Goal: Transaction & Acquisition: Purchase product/service

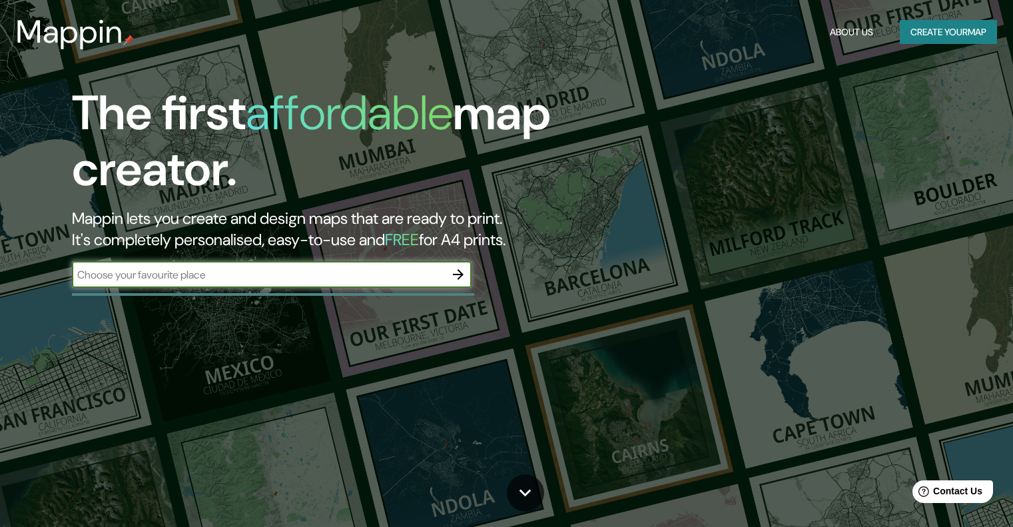
click at [343, 280] on input "text" at bounding box center [258, 274] width 373 height 15
type input "BUÑOL ESPAÑA"
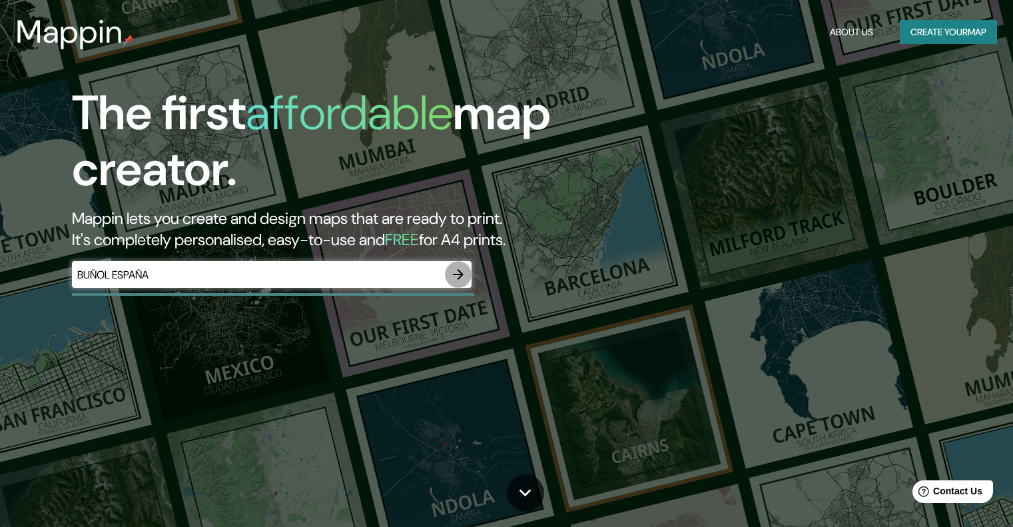
click at [462, 282] on icon "button" at bounding box center [458, 274] width 16 height 16
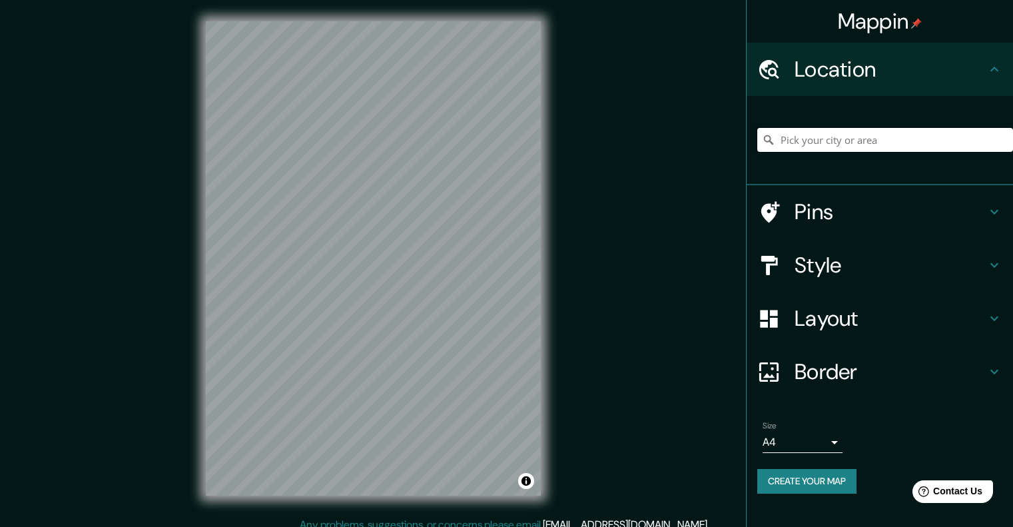
click at [817, 145] on input "Pick your city or area" at bounding box center [885, 140] width 256 height 24
type input "Buñol, [GEOGRAPHIC_DATA][PERSON_NAME], [GEOGRAPHIC_DATA]"
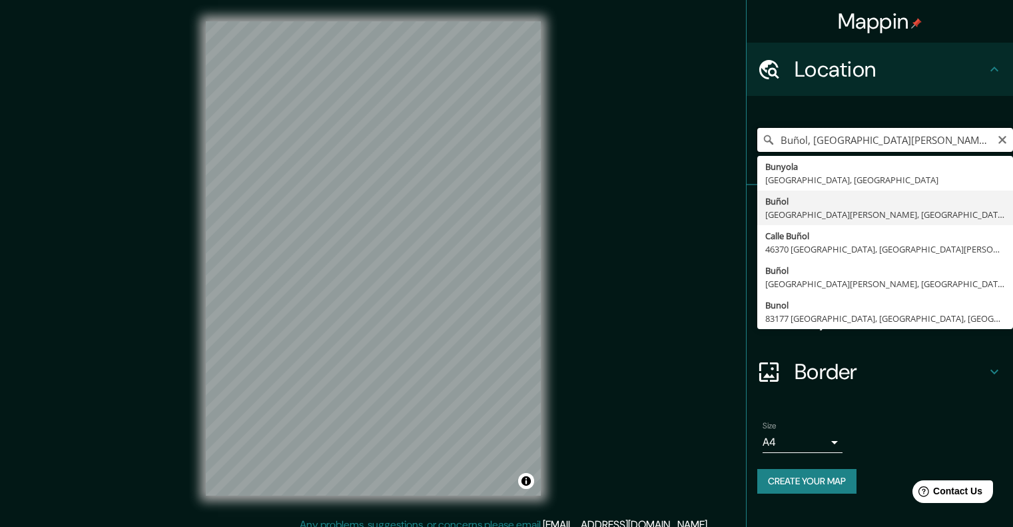
click at [832, 150] on input "Buñol, [GEOGRAPHIC_DATA][PERSON_NAME], [GEOGRAPHIC_DATA]" at bounding box center [885, 140] width 256 height 24
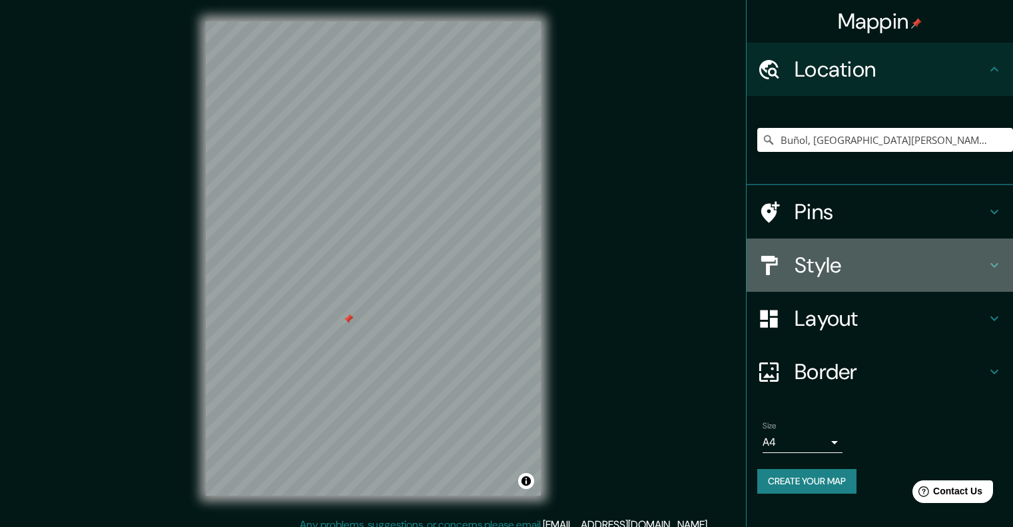
click at [820, 274] on h4 "Style" at bounding box center [890, 265] width 192 height 27
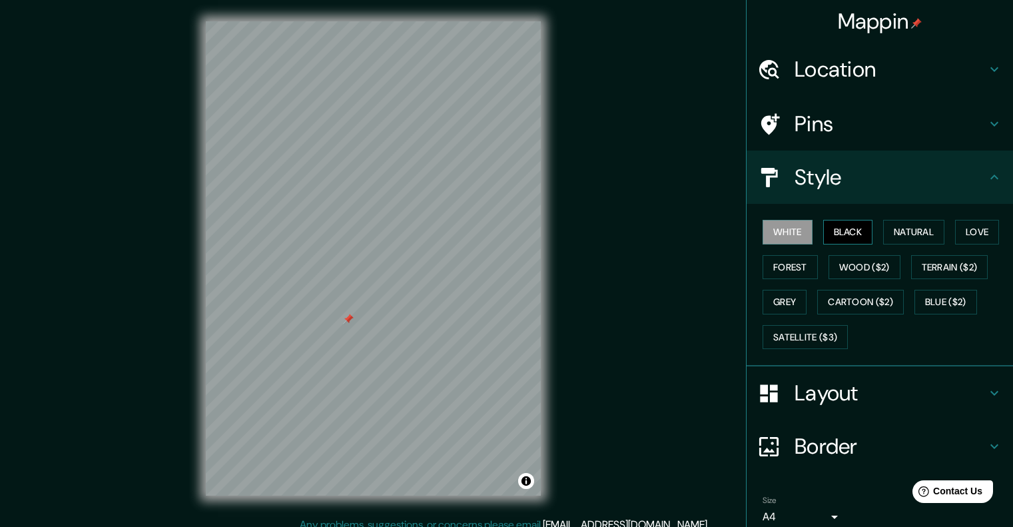
click at [826, 238] on button "Black" at bounding box center [848, 232] width 50 height 25
click at [894, 233] on button "Natural" at bounding box center [913, 232] width 61 height 25
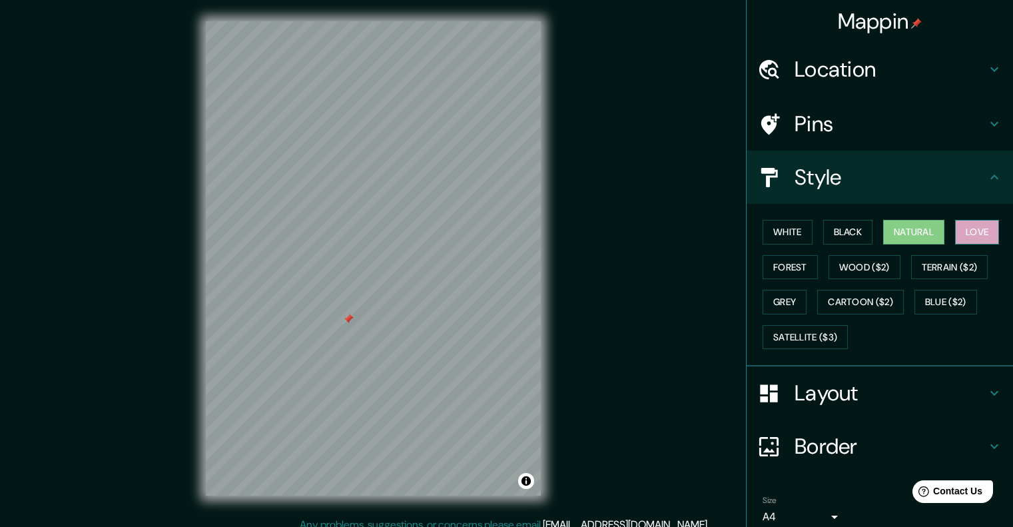
click at [986, 230] on button "Love" at bounding box center [977, 232] width 44 height 25
click at [775, 278] on button "Forest" at bounding box center [789, 267] width 55 height 25
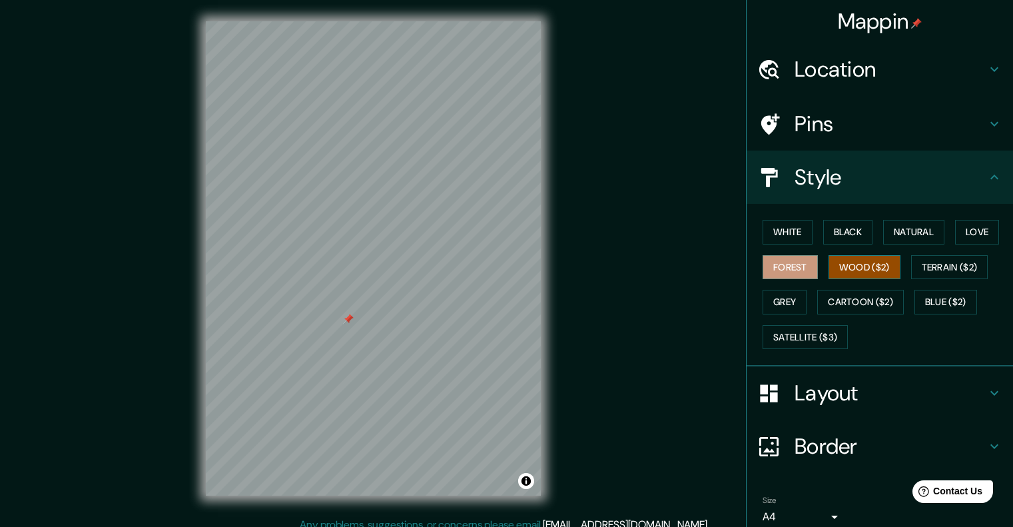
click at [854, 267] on button "Wood ($2)" at bounding box center [864, 267] width 72 height 25
click at [917, 270] on button "Terrain ($2)" at bounding box center [949, 267] width 77 height 25
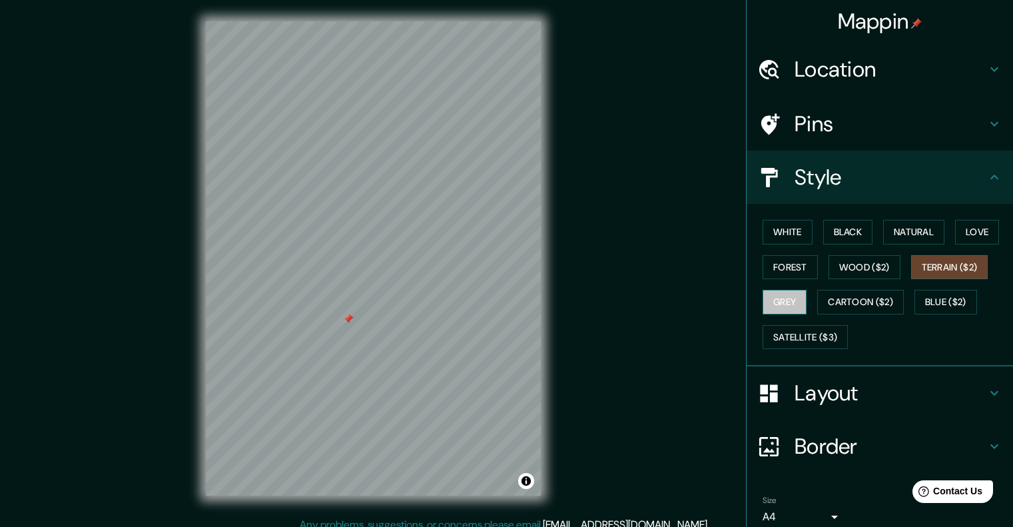
click at [791, 306] on button "Grey" at bounding box center [784, 302] width 44 height 25
click at [848, 308] on button "Cartoon ($2)" at bounding box center [860, 302] width 87 height 25
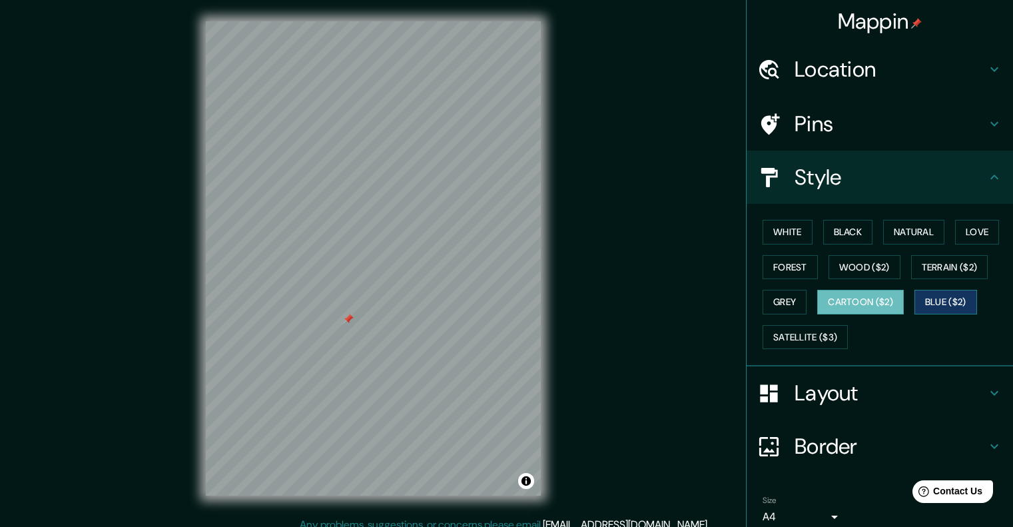
click at [920, 302] on button "Blue ($2)" at bounding box center [945, 302] width 63 height 25
click at [812, 349] on div "White Black Natural Love Forest Wood ($2) Terrain ($2) Grey Cartoon ($2) Blue (…" at bounding box center [885, 284] width 256 height 140
click at [814, 343] on button "Satellite ($3)" at bounding box center [804, 337] width 85 height 25
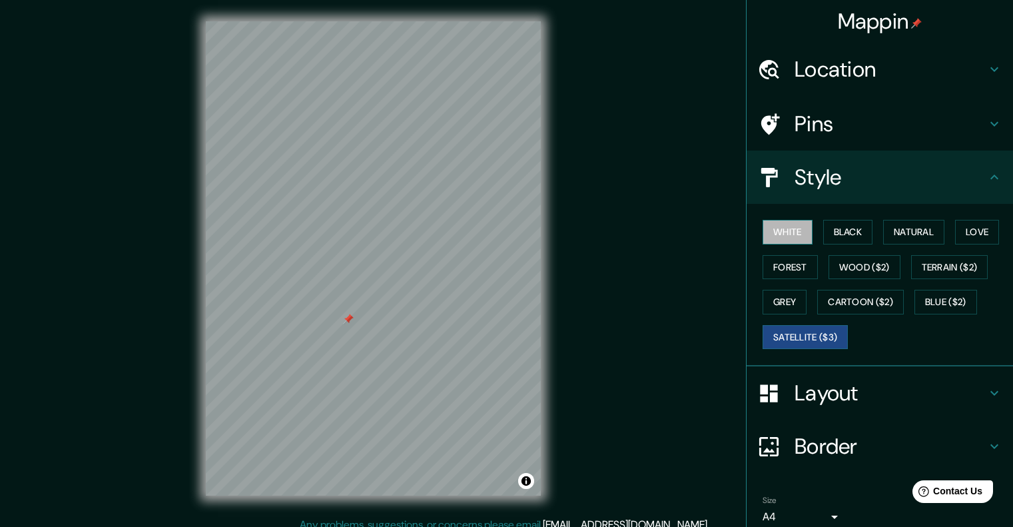
click at [794, 228] on button "White" at bounding box center [787, 232] width 50 height 25
click at [803, 330] on button "Satellite ($3)" at bounding box center [804, 337] width 85 height 25
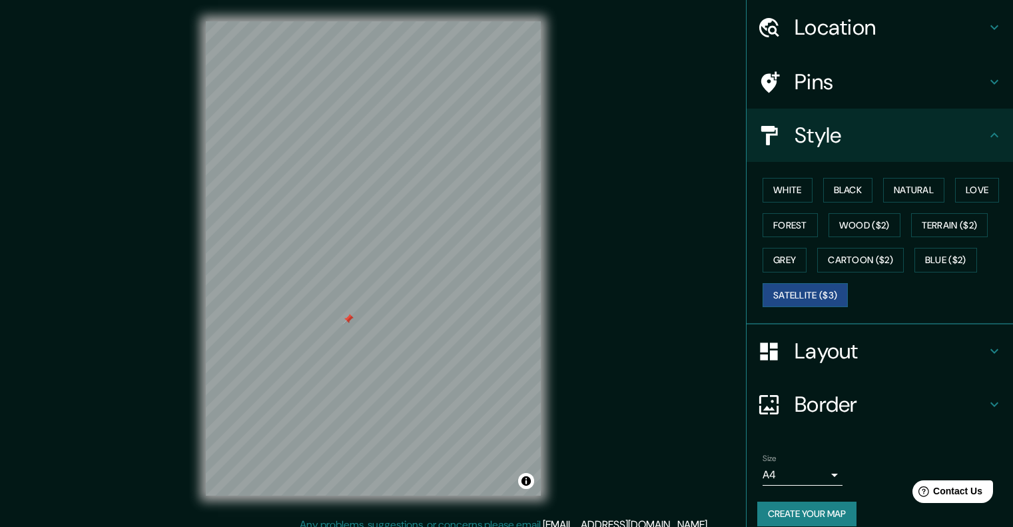
scroll to position [57, 0]
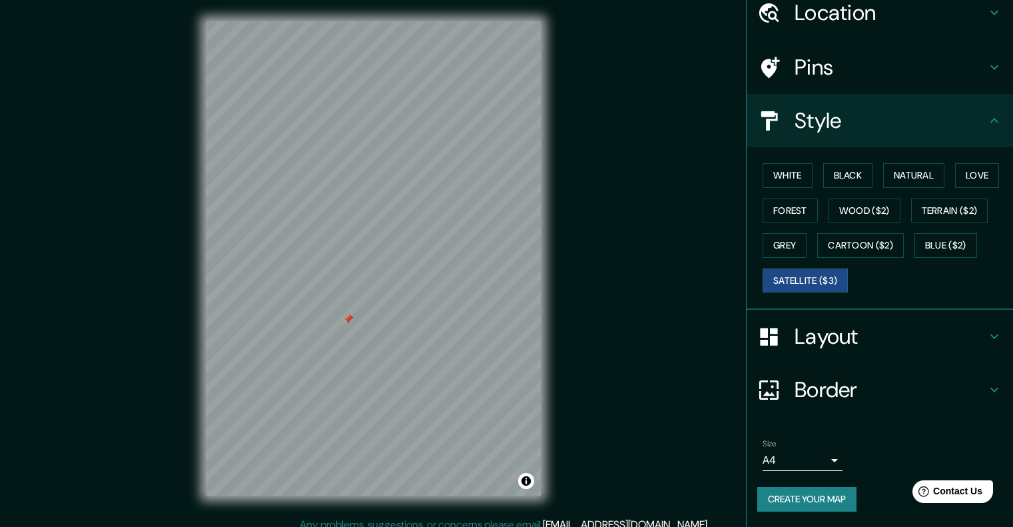
click at [831, 397] on h4 "Border" at bounding box center [890, 389] width 192 height 27
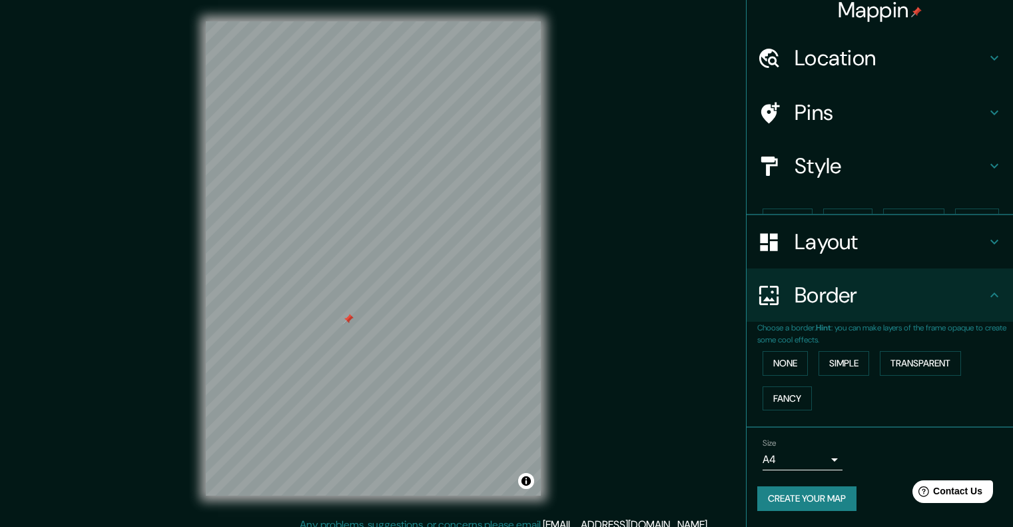
scroll to position [0, 0]
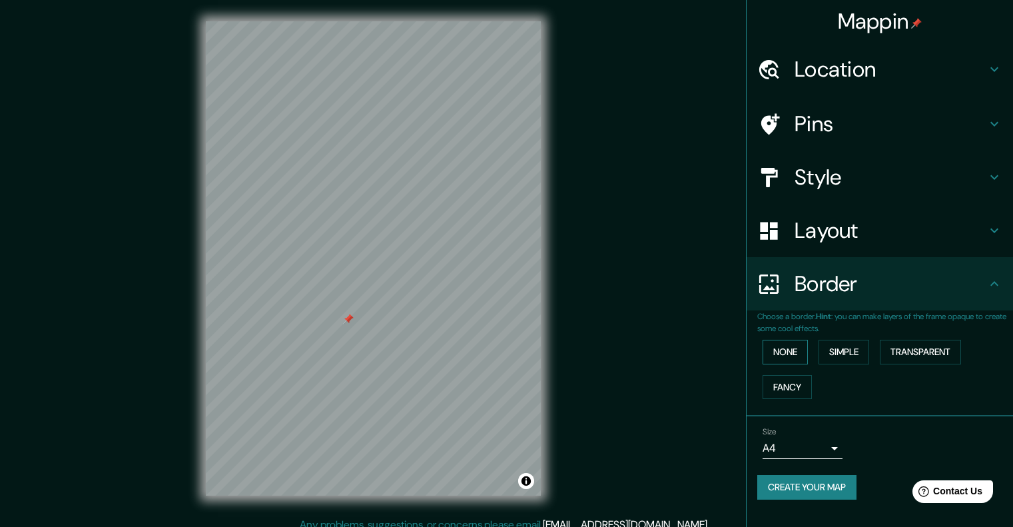
click at [798, 352] on button "None" at bounding box center [784, 352] width 45 height 25
click at [840, 352] on button "Simple" at bounding box center [843, 352] width 51 height 25
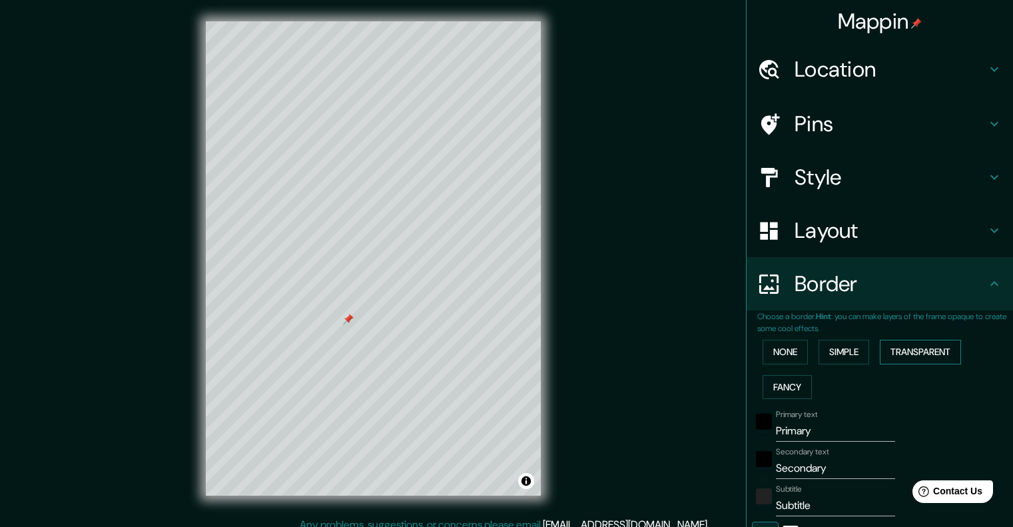
click at [893, 351] on button "Transparent" at bounding box center [920, 352] width 81 height 25
click at [797, 389] on button "Fancy" at bounding box center [786, 387] width 49 height 25
click at [791, 359] on button "None" at bounding box center [784, 352] width 45 height 25
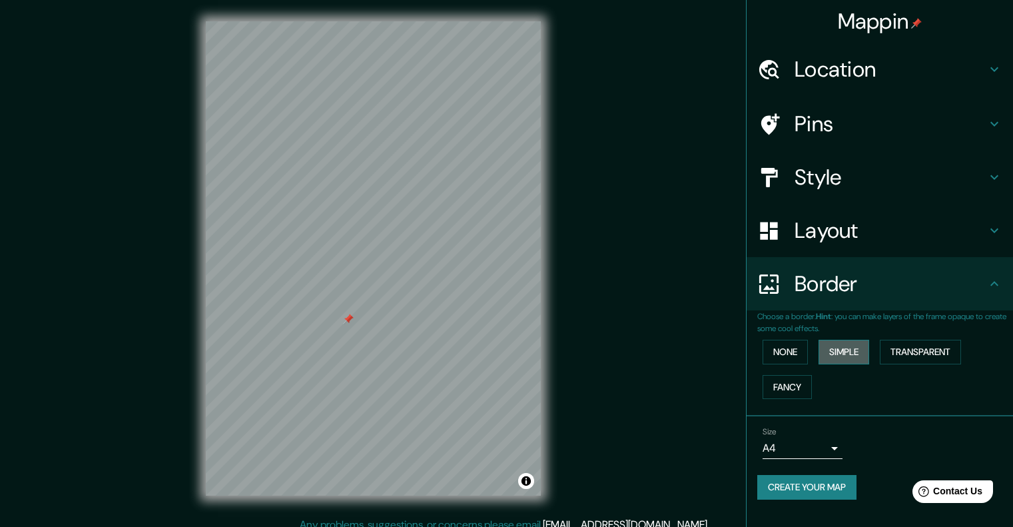
click at [828, 359] on button "Simple" at bounding box center [843, 352] width 51 height 25
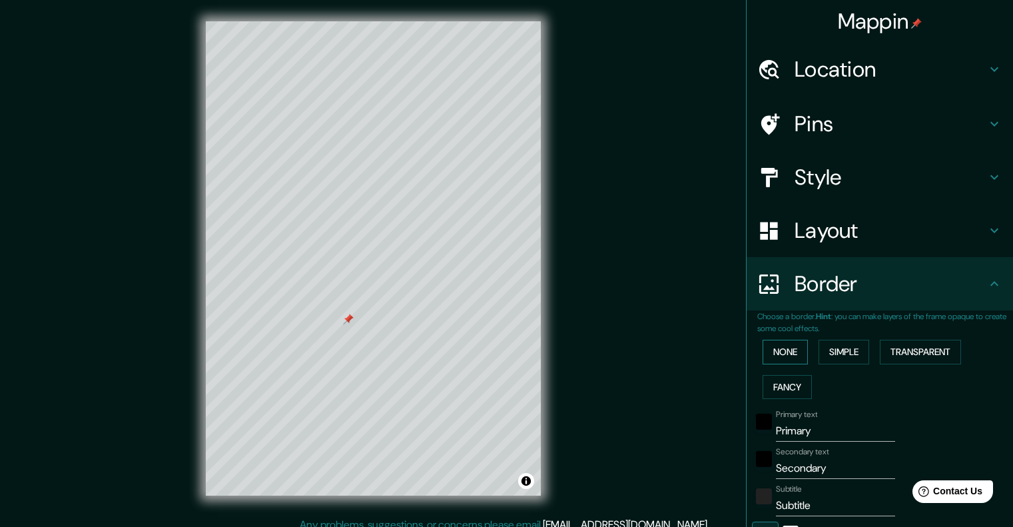
click at [790, 360] on button "None" at bounding box center [784, 352] width 45 height 25
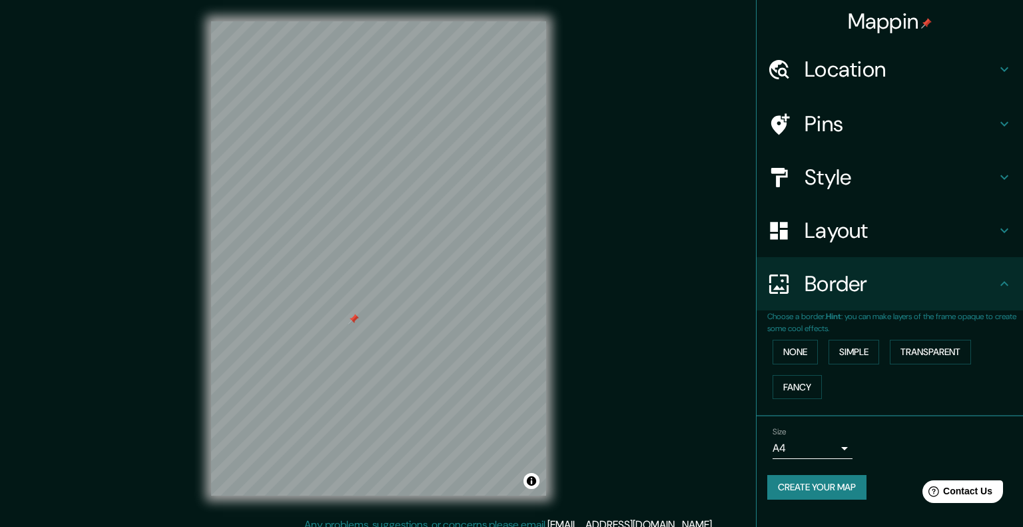
click at [820, 445] on body "Mappin Location Buñol, provincia de Valencia, España Pins Style Layout Border C…" at bounding box center [511, 263] width 1023 height 527
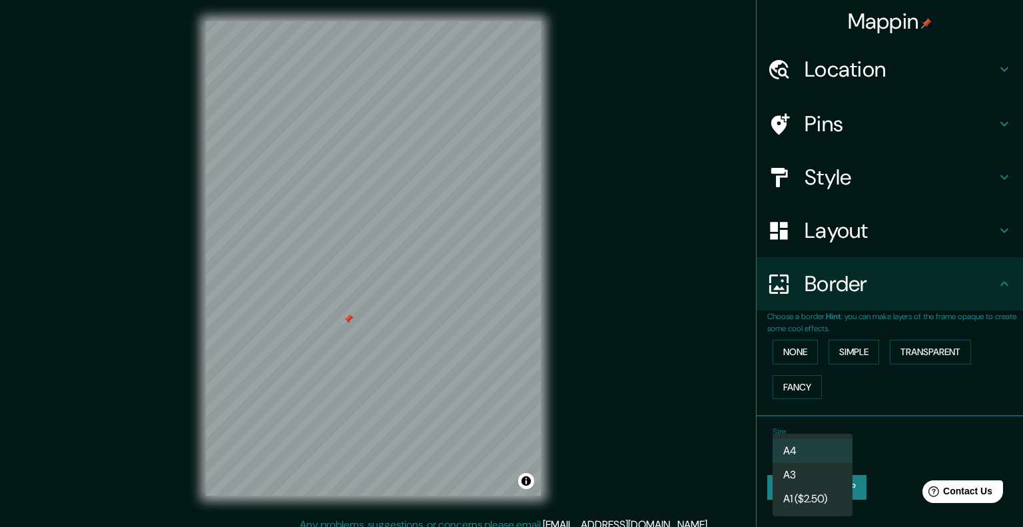
click at [817, 462] on li "A4" at bounding box center [812, 451] width 80 height 24
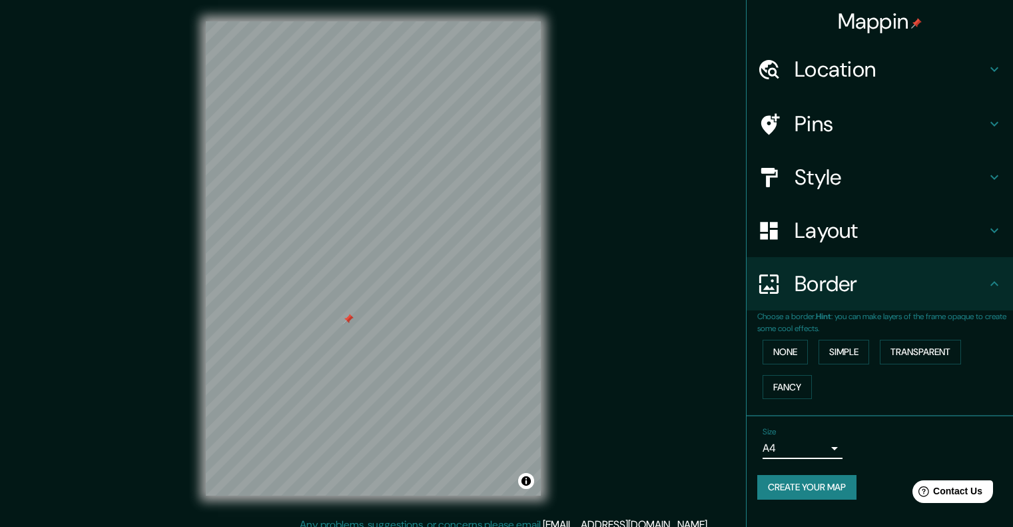
click at [817, 461] on div "Size A4 single" at bounding box center [879, 443] width 245 height 43
click at [817, 451] on body "Mappin Location Buñol, provincia de Valencia, España Pins Style Layout Border C…" at bounding box center [506, 263] width 1013 height 527
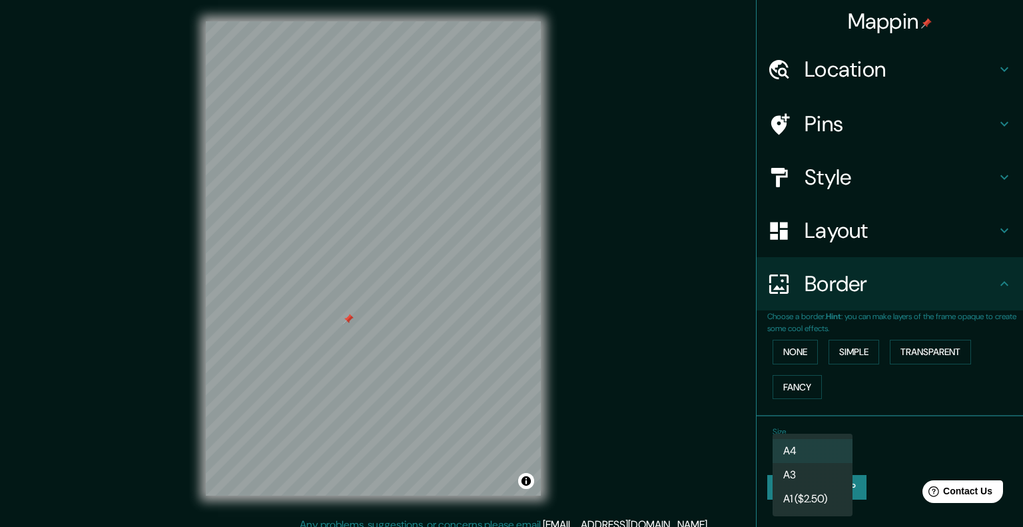
click at [814, 475] on li "A3" at bounding box center [812, 475] width 80 height 24
type input "a4"
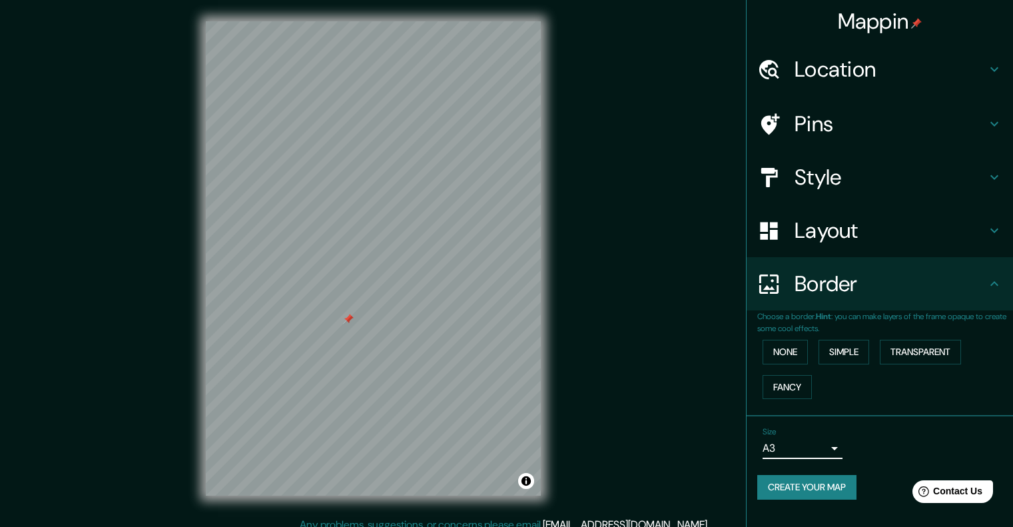
click at [817, 491] on button "Create your map" at bounding box center [806, 487] width 99 height 25
click at [831, 493] on button "Create your map" at bounding box center [806, 487] width 99 height 25
click at [874, 73] on h4 "Location" at bounding box center [890, 69] width 192 height 27
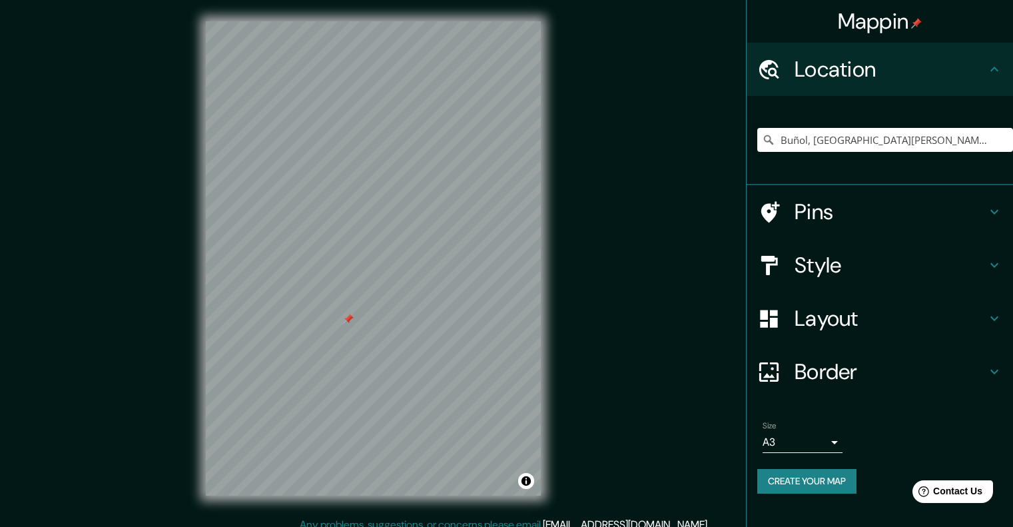
click at [872, 73] on h4 "Location" at bounding box center [890, 69] width 192 height 27
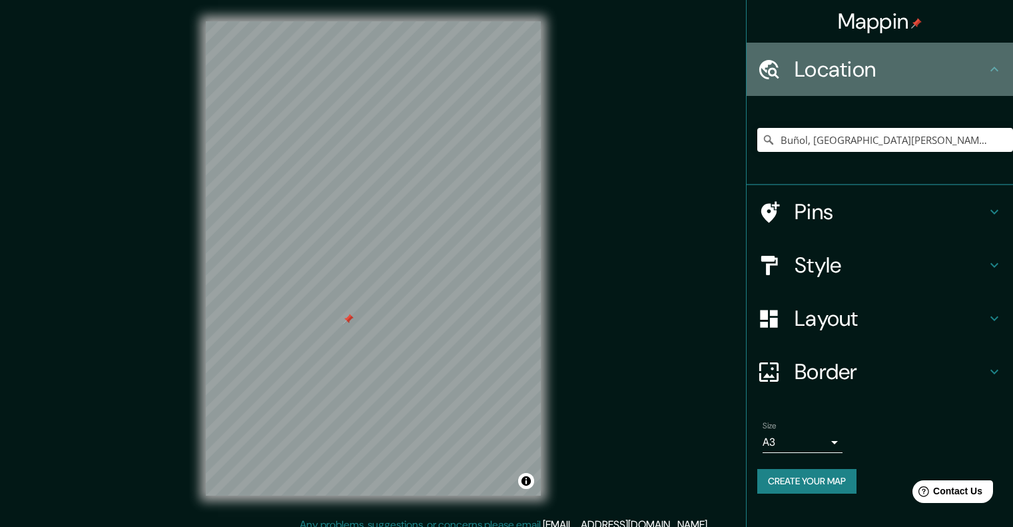
click at [988, 80] on div "Location" at bounding box center [879, 69] width 266 height 53
click at [996, 71] on icon at bounding box center [994, 69] width 16 height 16
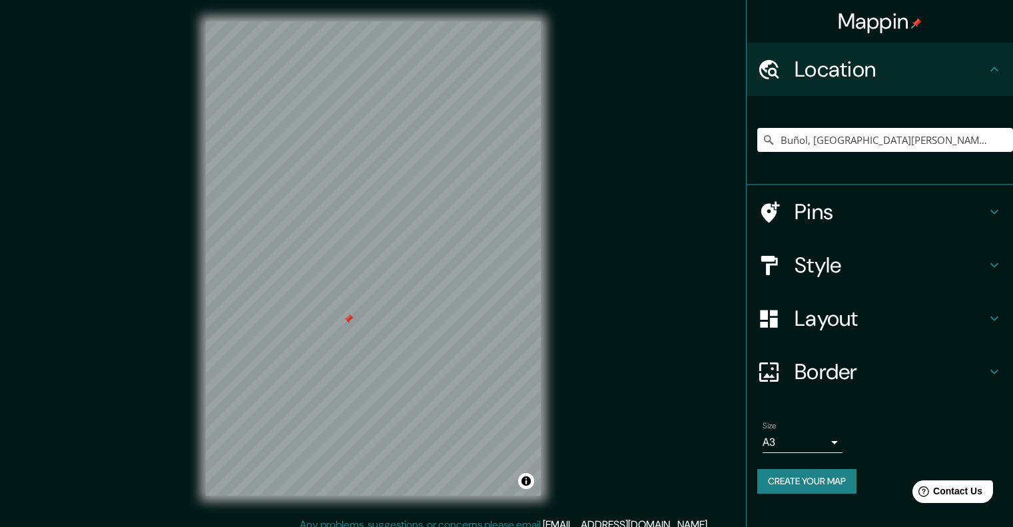
click at [993, 215] on icon at bounding box center [994, 212] width 16 height 16
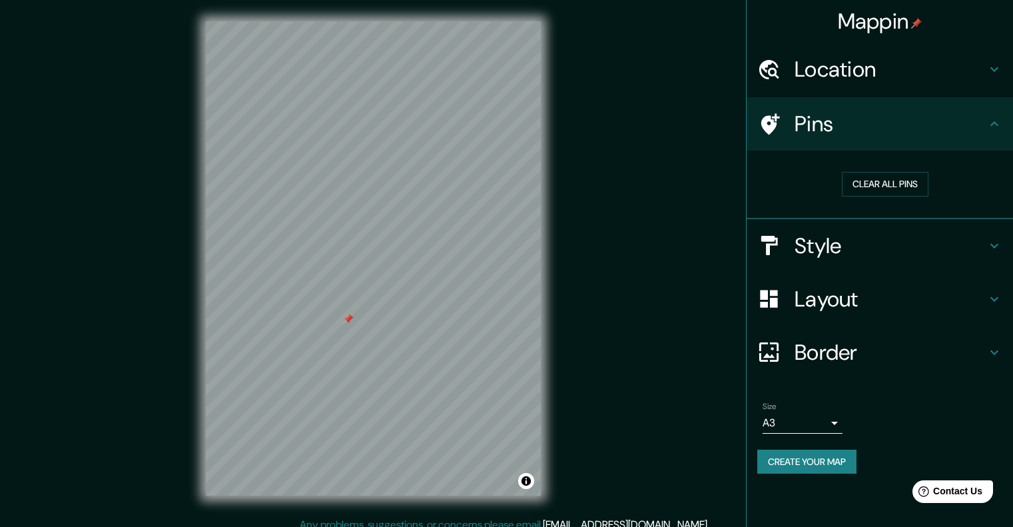
click at [994, 242] on icon at bounding box center [994, 246] width 16 height 16
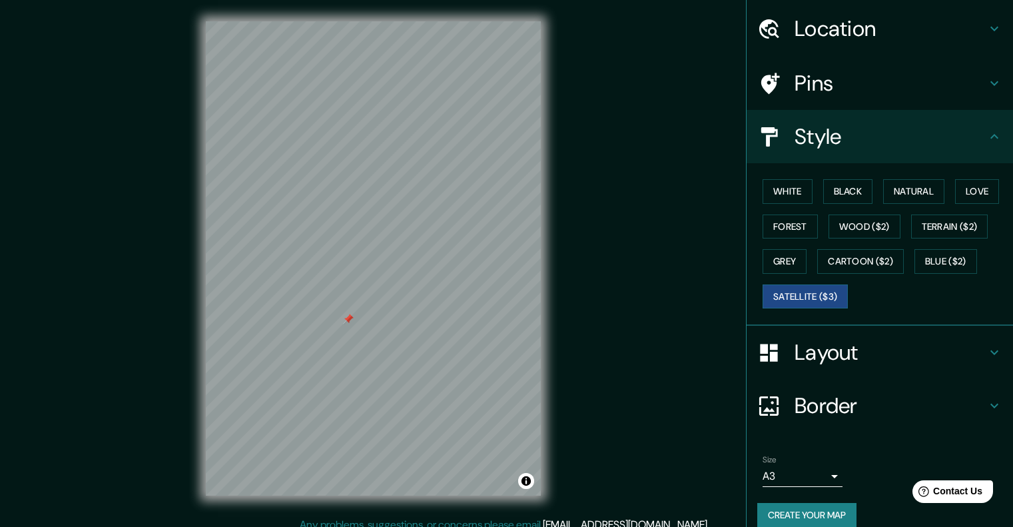
scroll to position [57, 0]
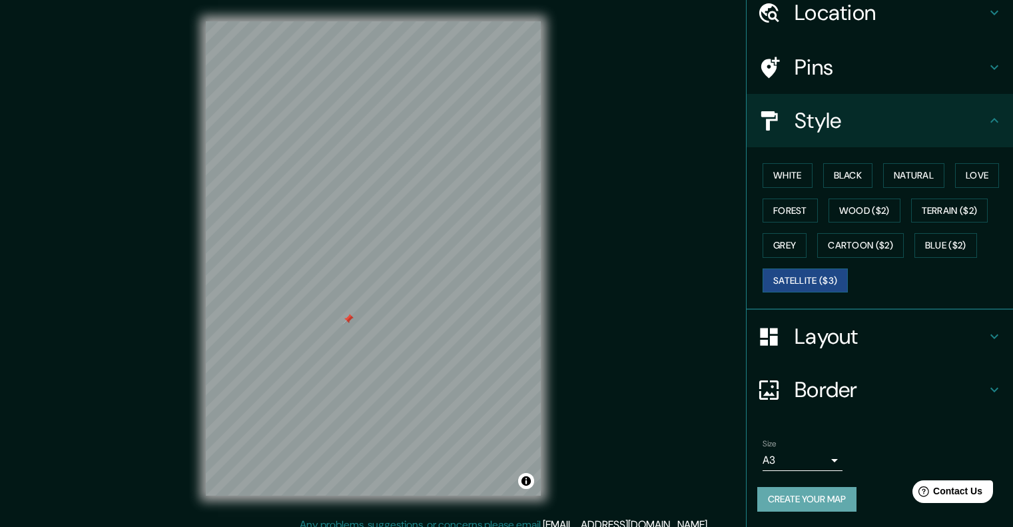
click at [832, 499] on button "Create your map" at bounding box center [806, 499] width 99 height 25
click at [832, 499] on div "Create your map" at bounding box center [879, 499] width 245 height 25
click at [527, 487] on button "Toggle attribution" at bounding box center [526, 481] width 16 height 16
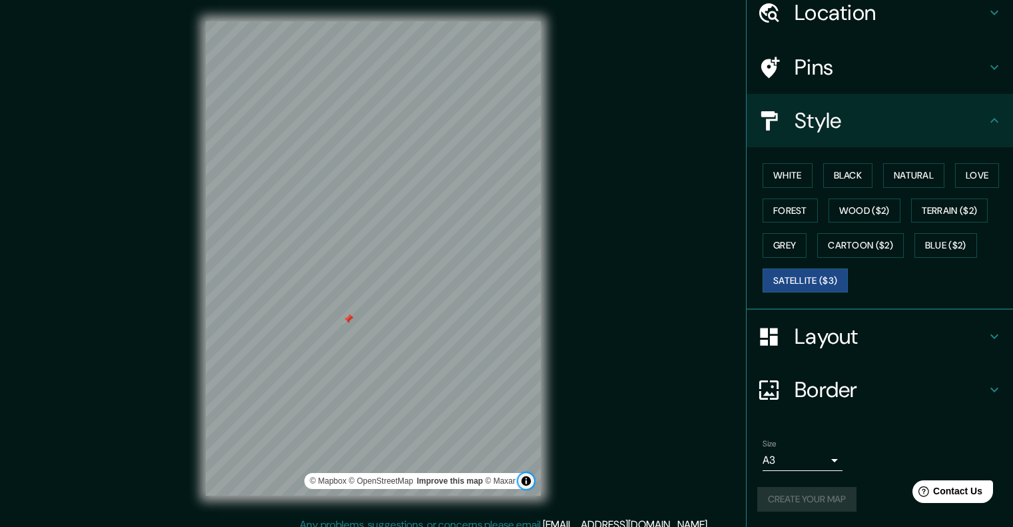
click at [527, 487] on button "Toggle attribution" at bounding box center [526, 481] width 16 height 16
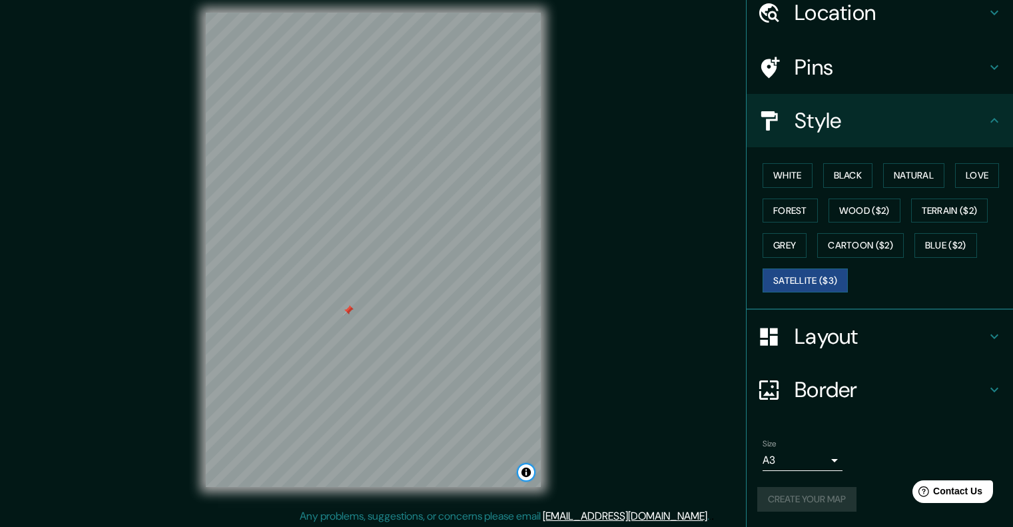
scroll to position [11, 0]
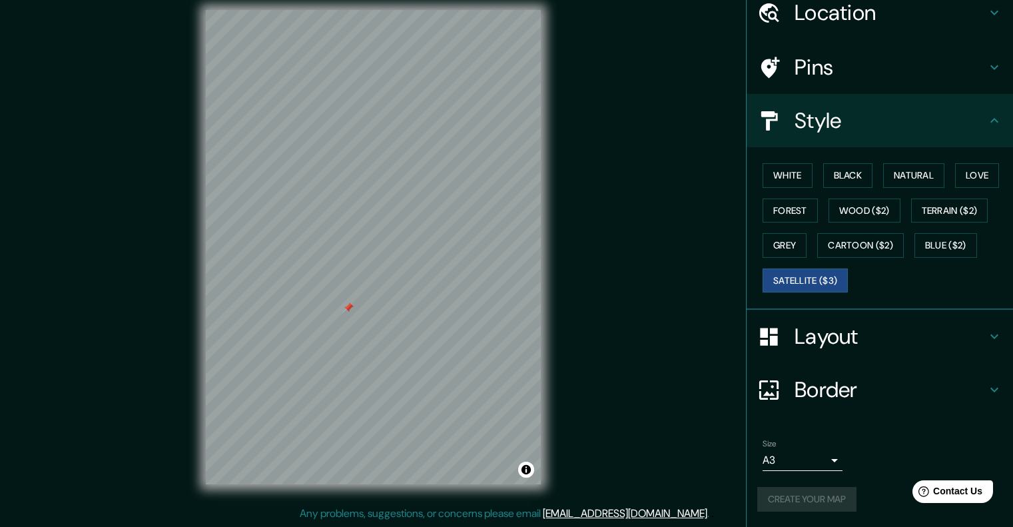
click at [795, 499] on div "Create your map" at bounding box center [879, 499] width 245 height 25
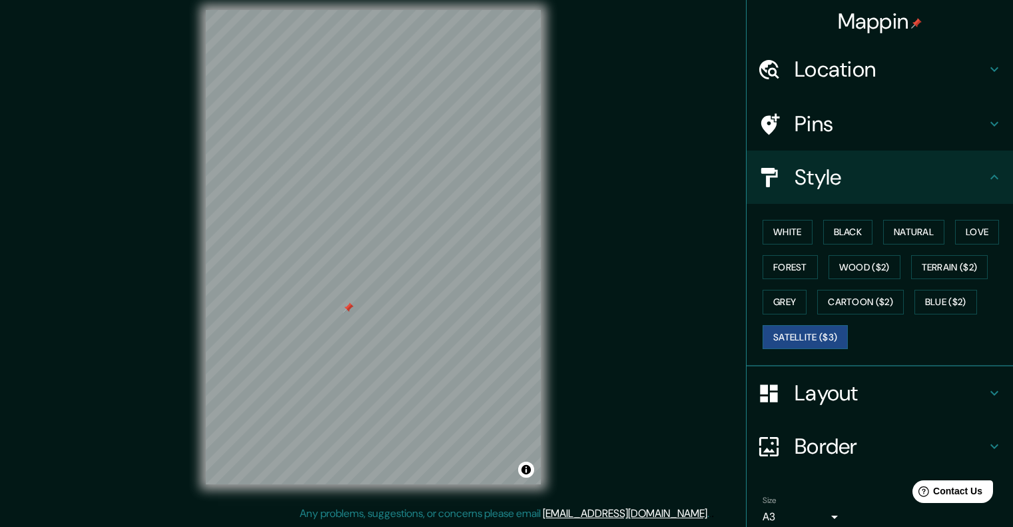
scroll to position [57, 0]
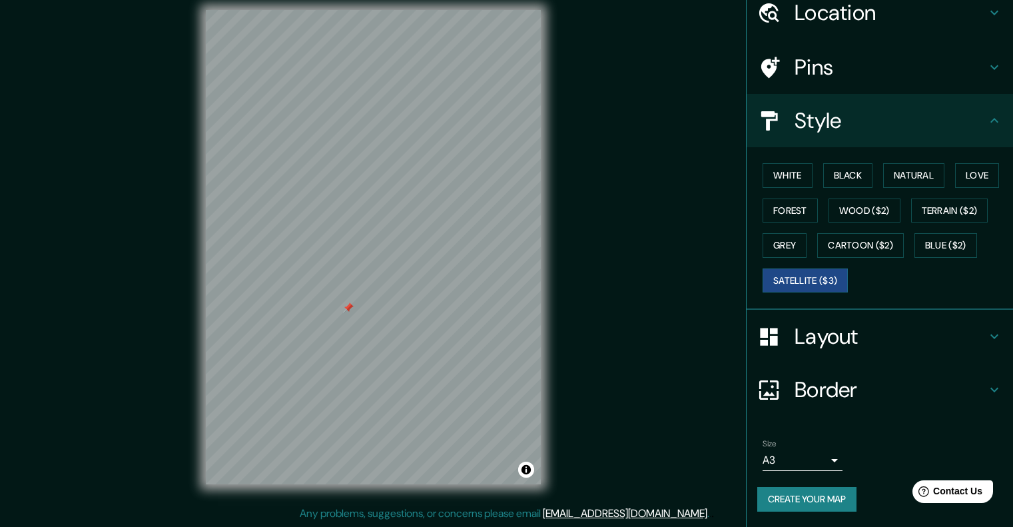
click at [806, 494] on button "Create your map" at bounding box center [806, 499] width 99 height 25
click at [806, 494] on div "Create your map" at bounding box center [879, 499] width 245 height 25
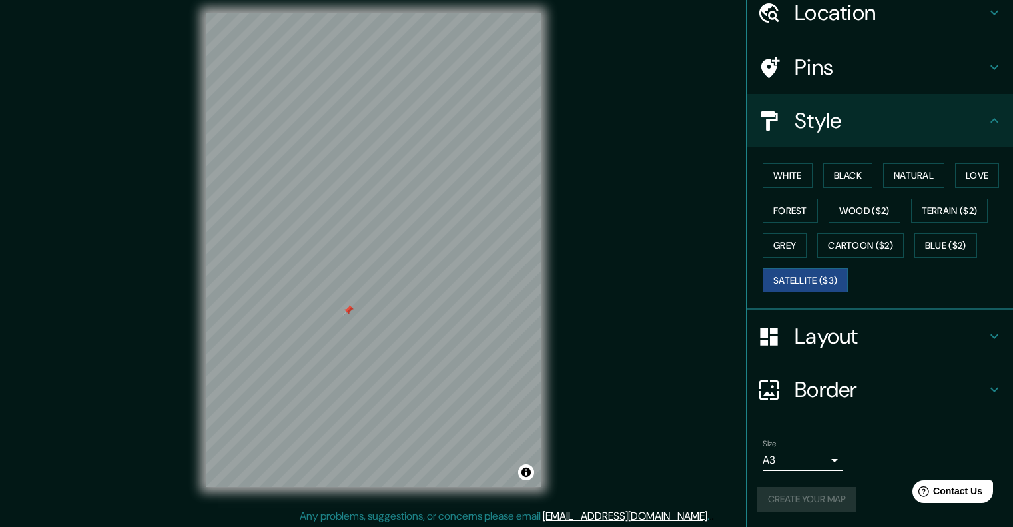
scroll to position [11, 0]
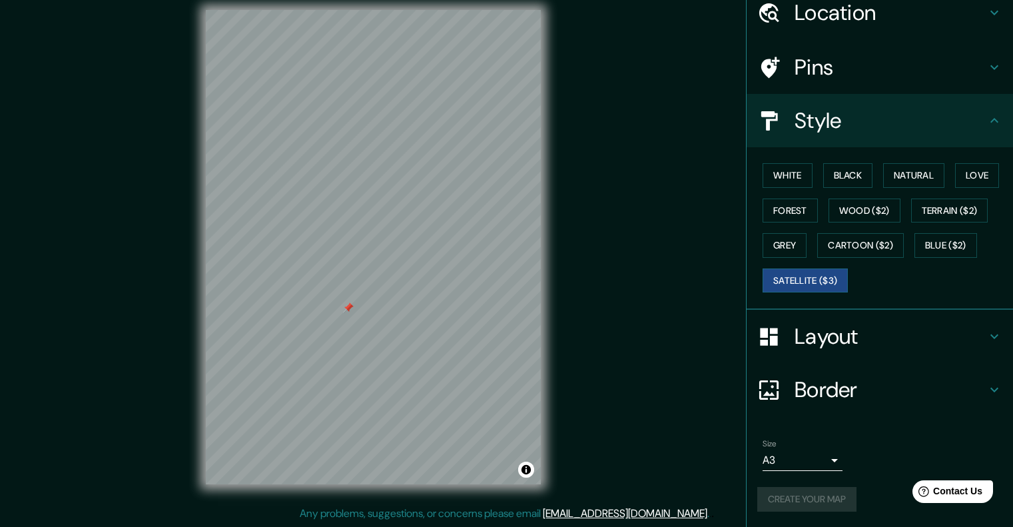
click at [778, 498] on div "Create your map" at bounding box center [879, 499] width 245 height 25
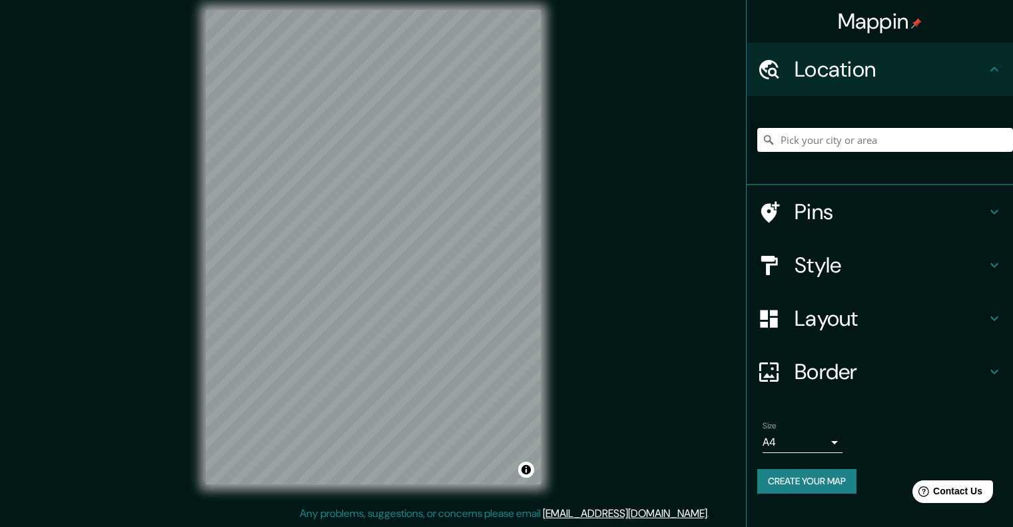
click at [842, 151] on input "Pick your city or area" at bounding box center [885, 140] width 256 height 24
type input "Buñol, [GEOGRAPHIC_DATA], [GEOGRAPHIC_DATA]"
click at [896, 275] on h4 "Style" at bounding box center [890, 265] width 192 height 27
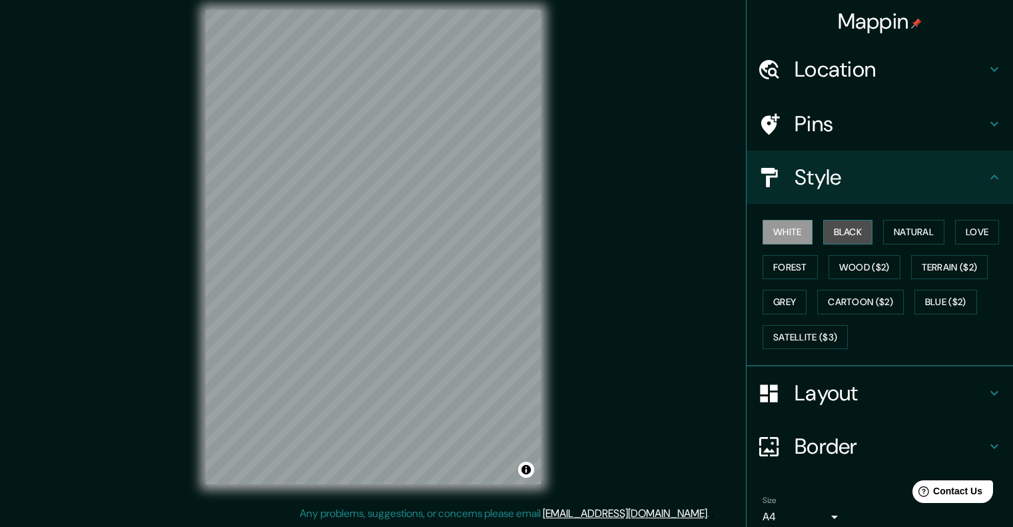
click at [843, 238] on button "Black" at bounding box center [848, 232] width 50 height 25
click at [794, 236] on button "White" at bounding box center [787, 232] width 50 height 25
click at [804, 332] on button "Satellite ($3)" at bounding box center [804, 337] width 85 height 25
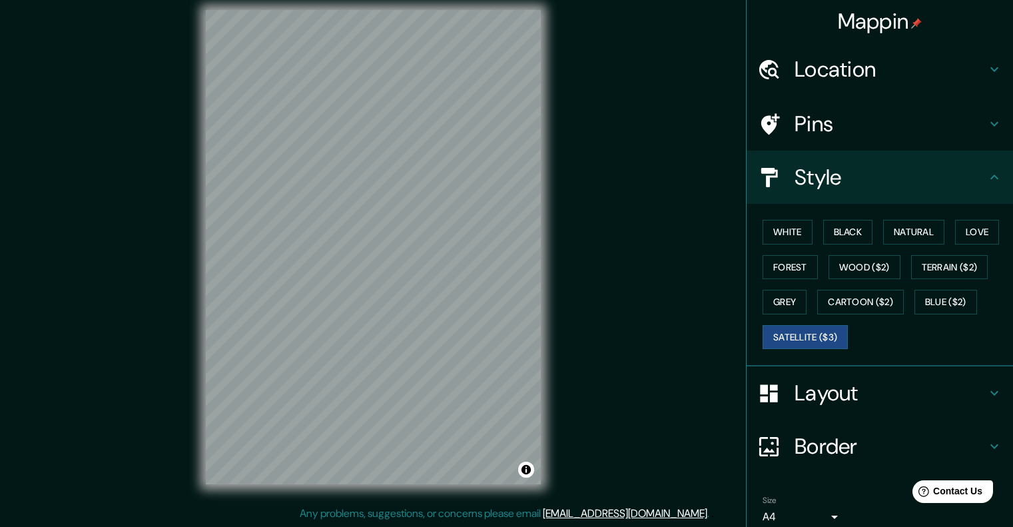
click at [801, 303] on div "White Black Natural Love Forest Wood ($2) Terrain ($2) Grey Cartoon ($2) Blue (…" at bounding box center [885, 284] width 256 height 140
click at [793, 300] on button "Grey" at bounding box center [784, 302] width 44 height 25
click at [794, 338] on button "Satellite ($3)" at bounding box center [804, 337] width 85 height 25
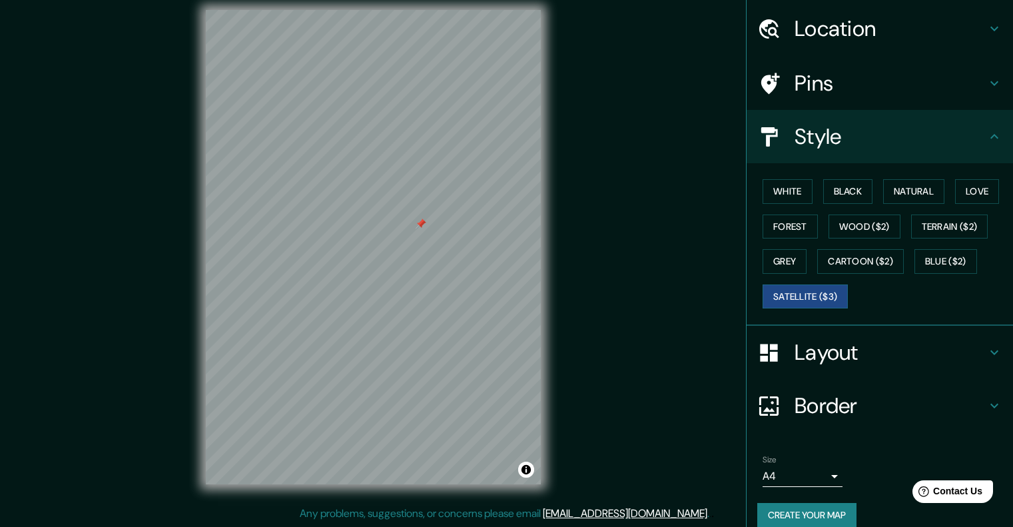
scroll to position [57, 0]
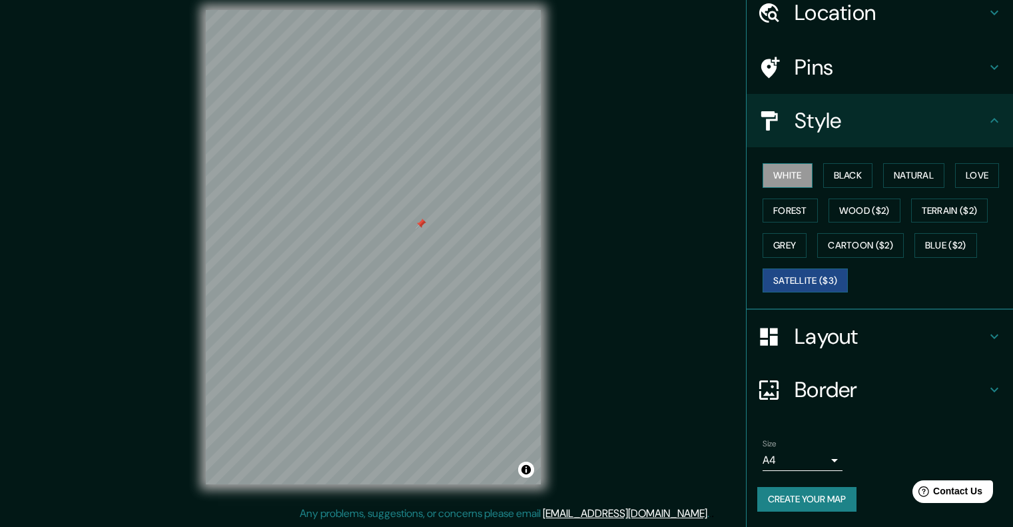
click at [794, 184] on button "White" at bounding box center [787, 175] width 50 height 25
click at [828, 182] on button "Black" at bounding box center [848, 175] width 50 height 25
click at [795, 85] on div "Pins" at bounding box center [879, 67] width 266 height 53
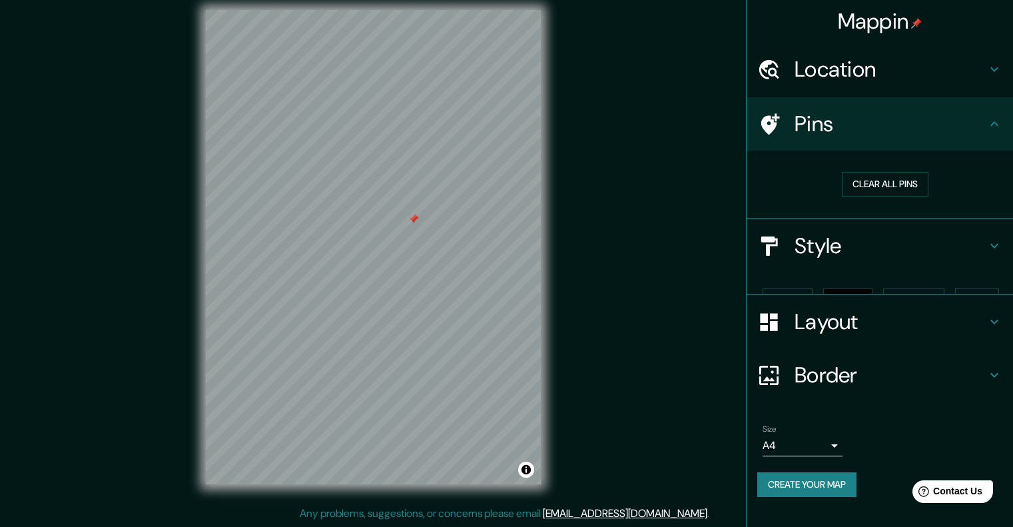
scroll to position [0, 0]
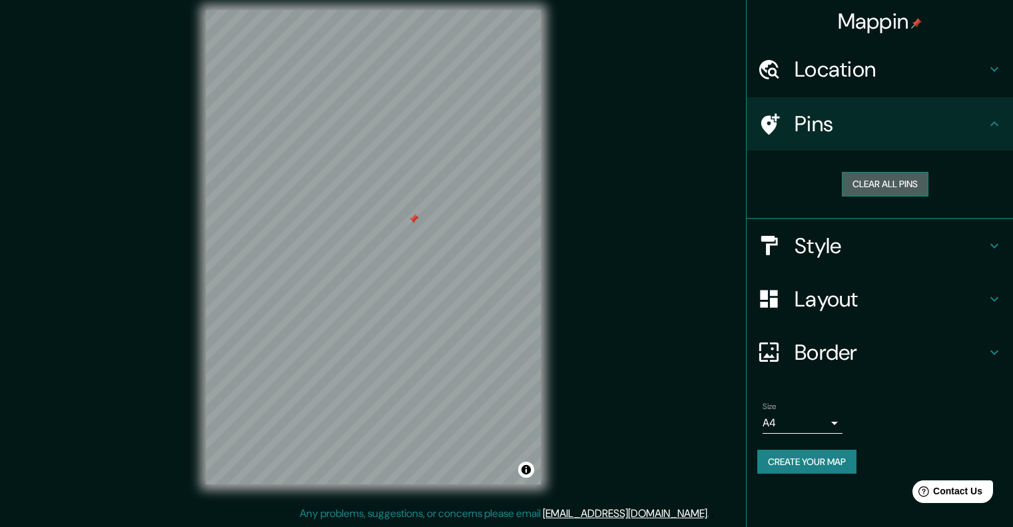
click at [874, 191] on button "Clear all pins" at bounding box center [885, 184] width 87 height 25
click at [848, 240] on h4 "Style" at bounding box center [890, 245] width 192 height 27
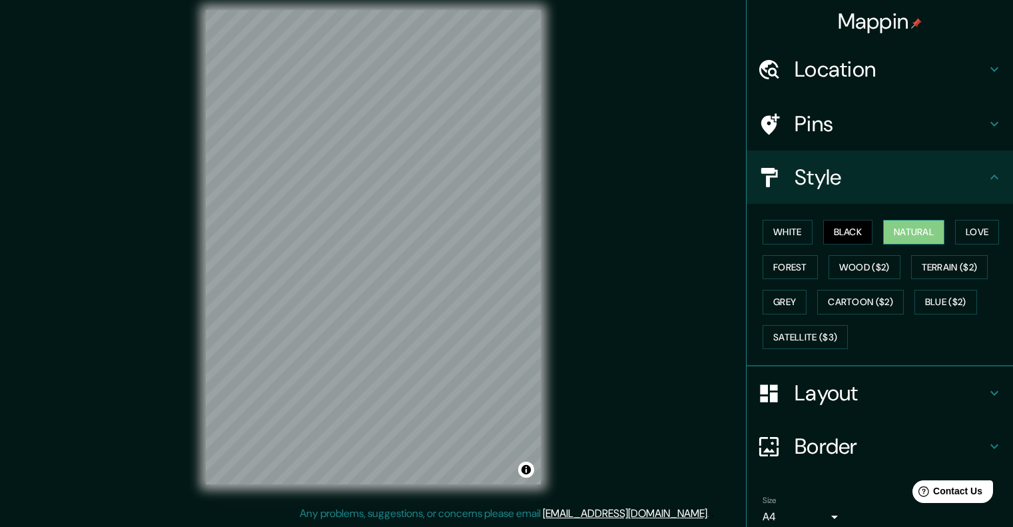
click at [898, 230] on button "Natural" at bounding box center [913, 232] width 61 height 25
click at [829, 230] on button "Black" at bounding box center [848, 232] width 50 height 25
click at [780, 230] on button "White" at bounding box center [787, 232] width 50 height 25
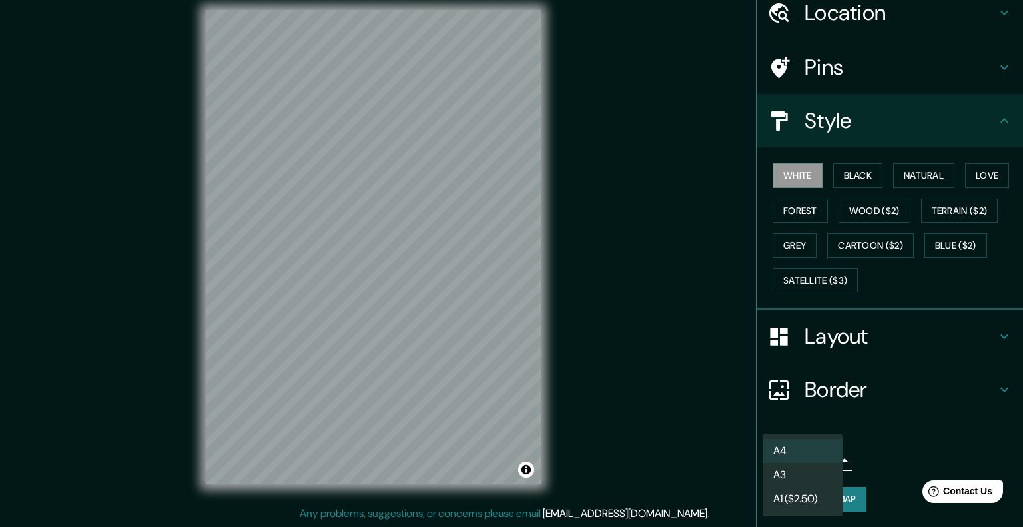
click at [824, 465] on body "Mappin Location Buñol, provincia de Valencia, España Buñol provincia de Valenci…" at bounding box center [511, 252] width 1023 height 527
click at [812, 476] on li "A3" at bounding box center [802, 475] width 80 height 24
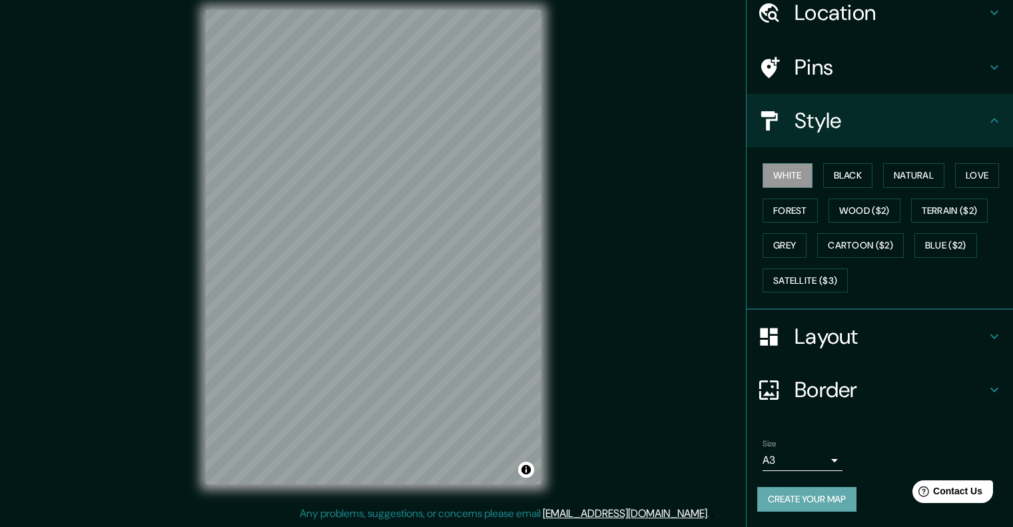
click at [825, 501] on button "Create your map" at bounding box center [806, 499] width 99 height 25
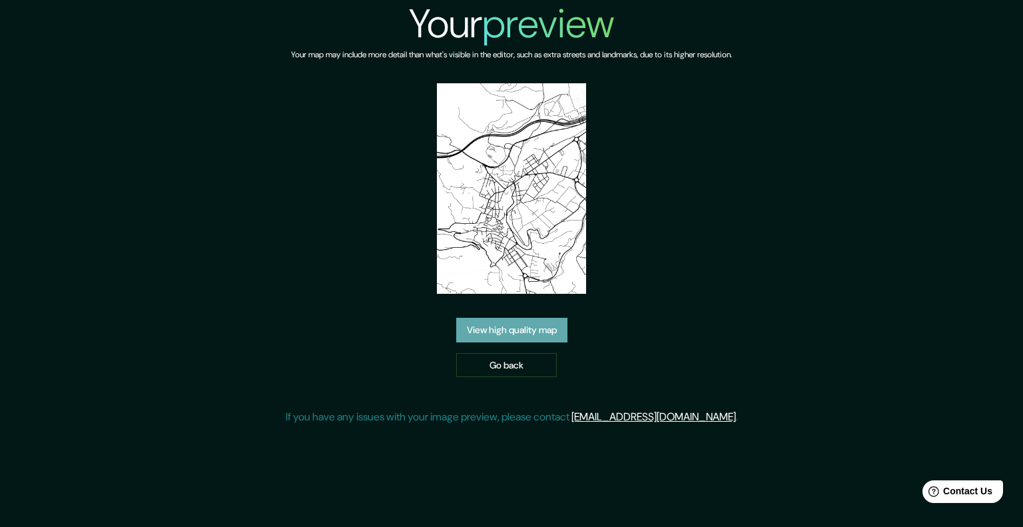
click at [555, 330] on link "View high quality map" at bounding box center [511, 330] width 111 height 25
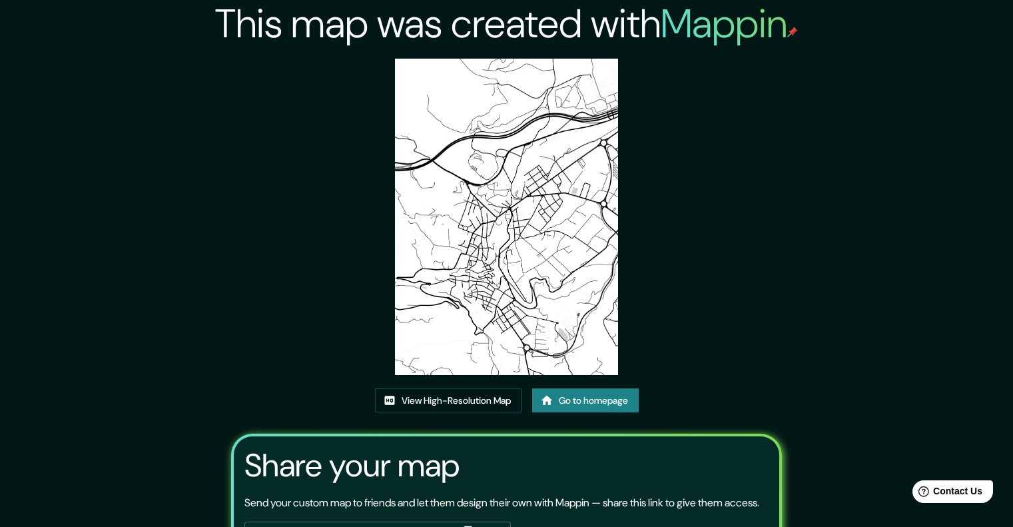
click at [775, 346] on div "This map was created with Mappin View High-Resolution Map Go to homepage Share …" at bounding box center [506, 316] width 583 height 633
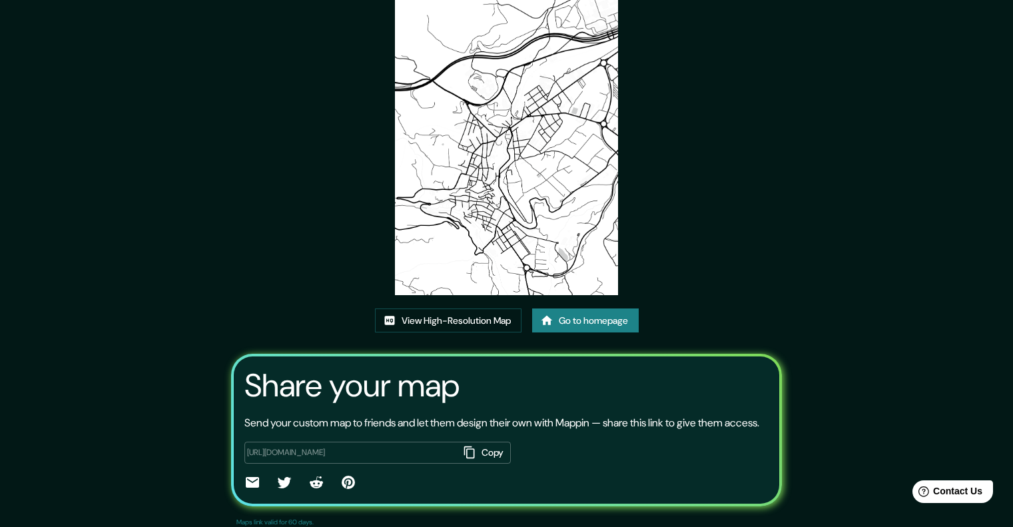
scroll to position [122, 0]
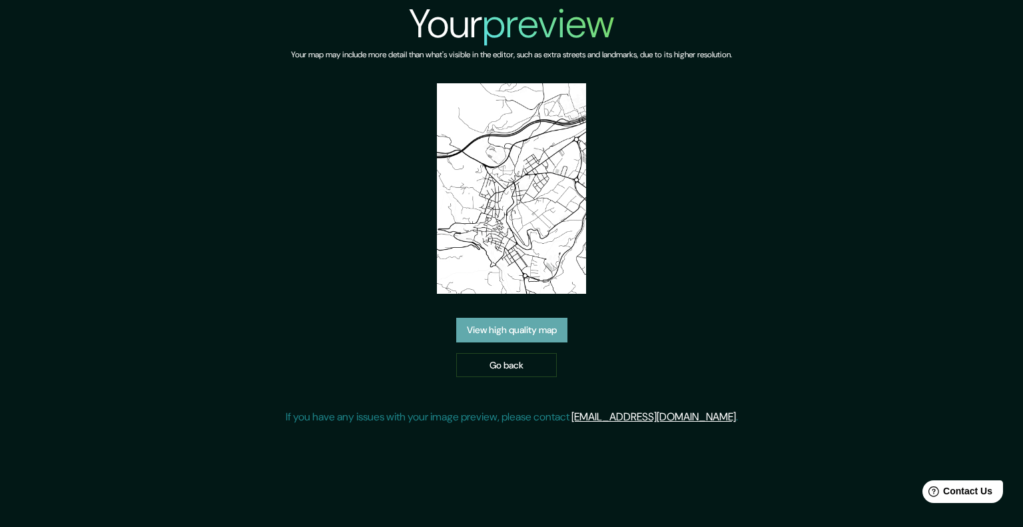
click at [549, 331] on link "View high quality map" at bounding box center [511, 330] width 111 height 25
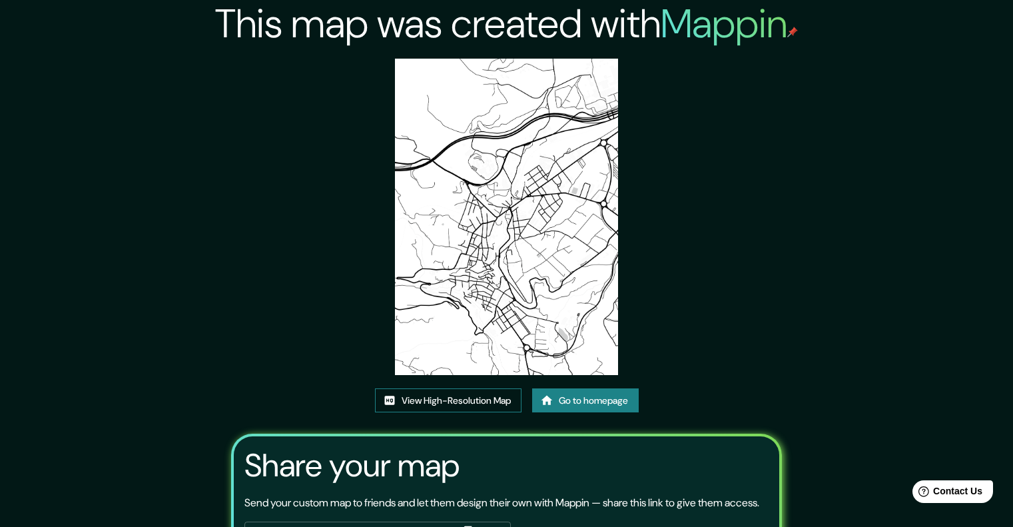
click at [471, 397] on link "View High-Resolution Map" at bounding box center [448, 400] width 146 height 25
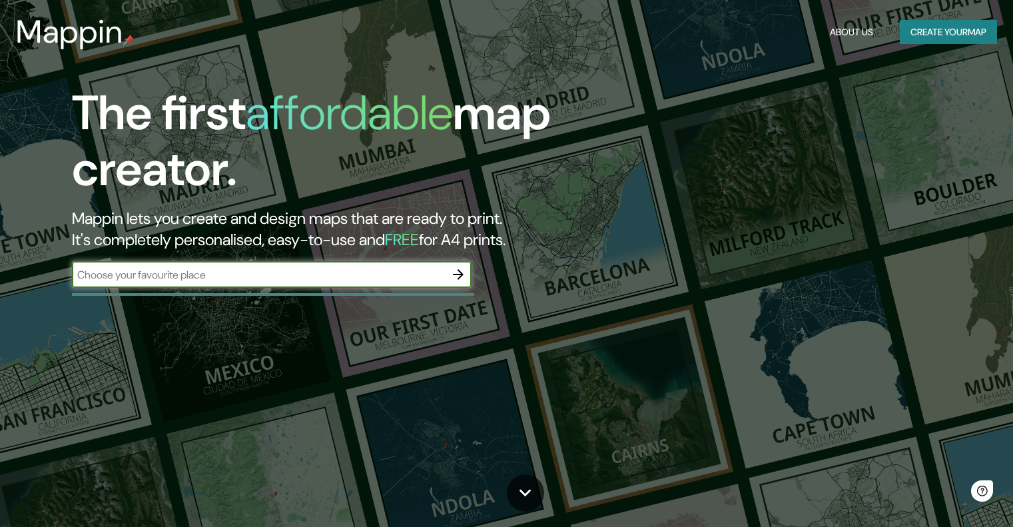
click at [274, 272] on input "text" at bounding box center [258, 274] width 373 height 15
type input "BUÑOL ESPAÑA"
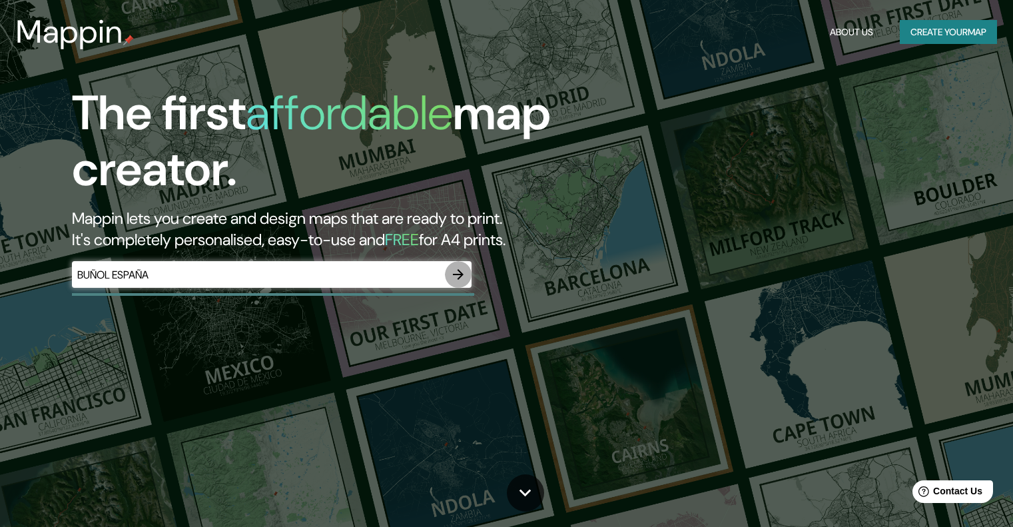
click at [457, 284] on button "button" at bounding box center [458, 274] width 27 height 27
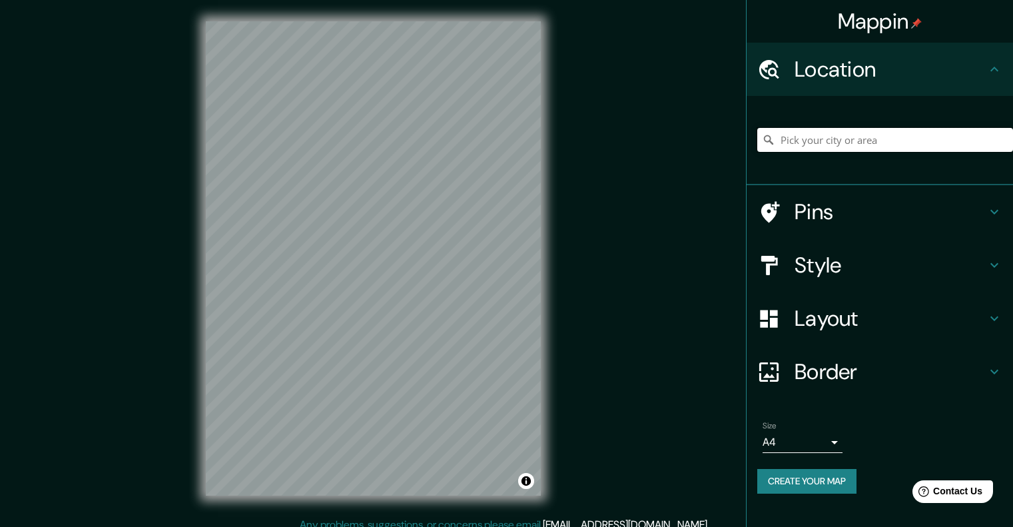
click at [833, 141] on input "Pick your city or area" at bounding box center [885, 140] width 256 height 24
type input "Buñol, [GEOGRAPHIC_DATA][PERSON_NAME], [GEOGRAPHIC_DATA]"
click at [804, 269] on h4 "Style" at bounding box center [890, 265] width 192 height 27
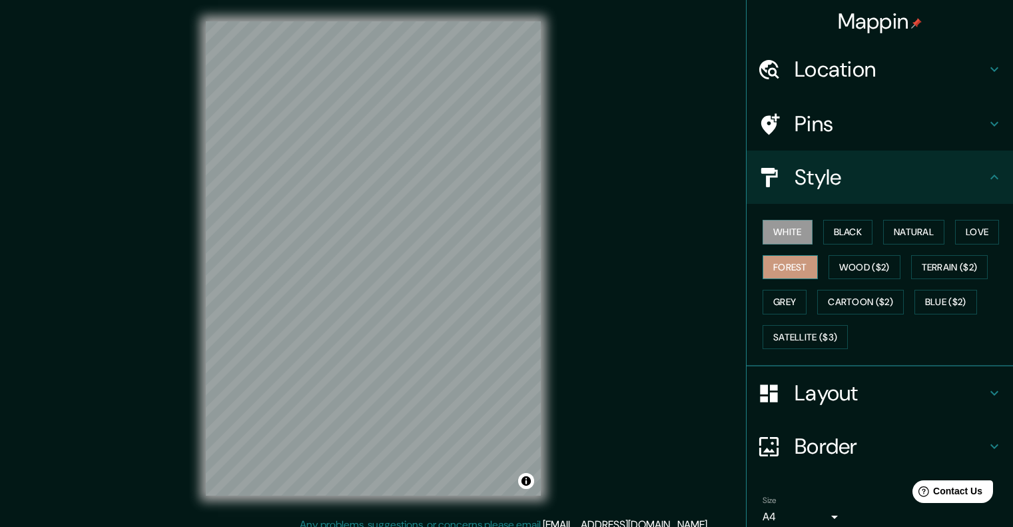
click at [789, 265] on button "Forest" at bounding box center [789, 267] width 55 height 25
click at [796, 235] on button "White" at bounding box center [787, 232] width 50 height 25
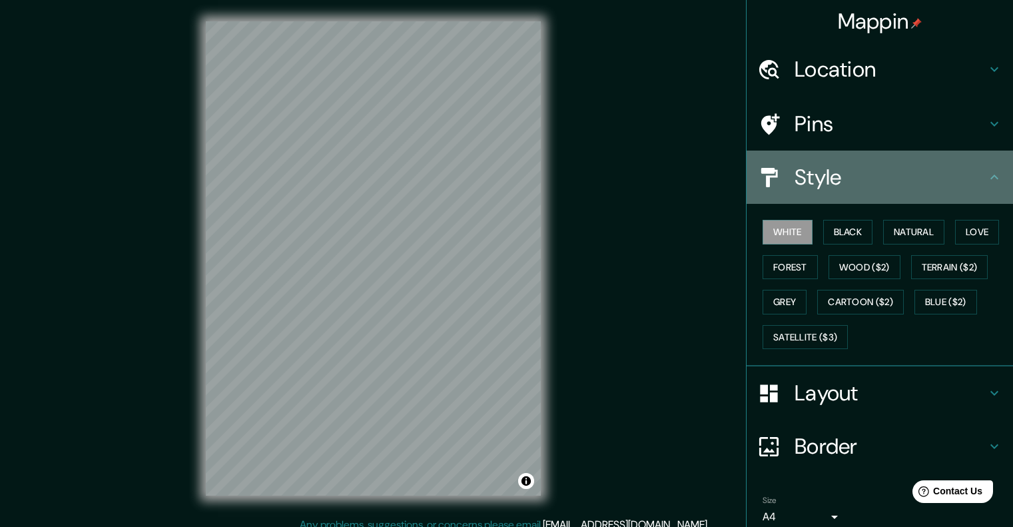
click at [878, 182] on h4 "Style" at bounding box center [890, 177] width 192 height 27
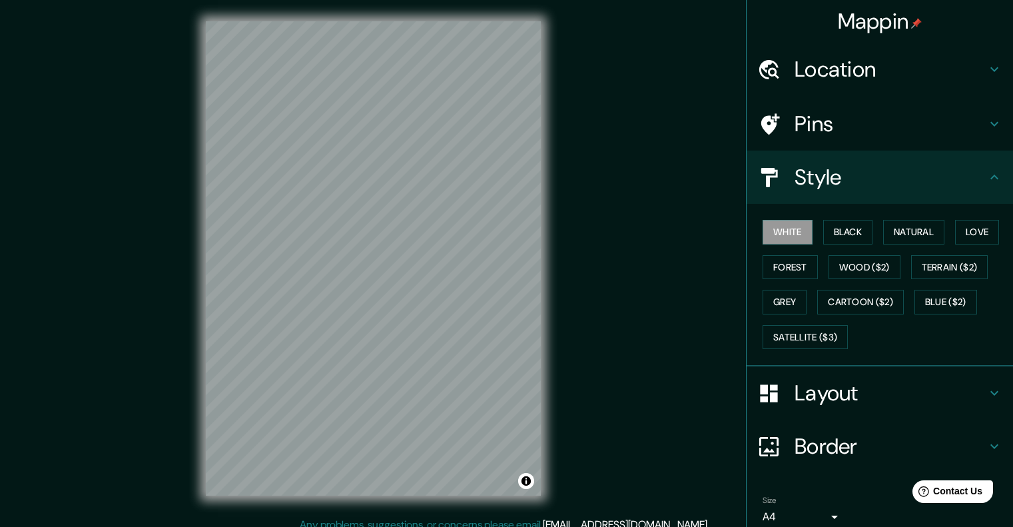
click at [991, 174] on icon at bounding box center [994, 177] width 16 height 16
click at [986, 172] on icon at bounding box center [994, 177] width 16 height 16
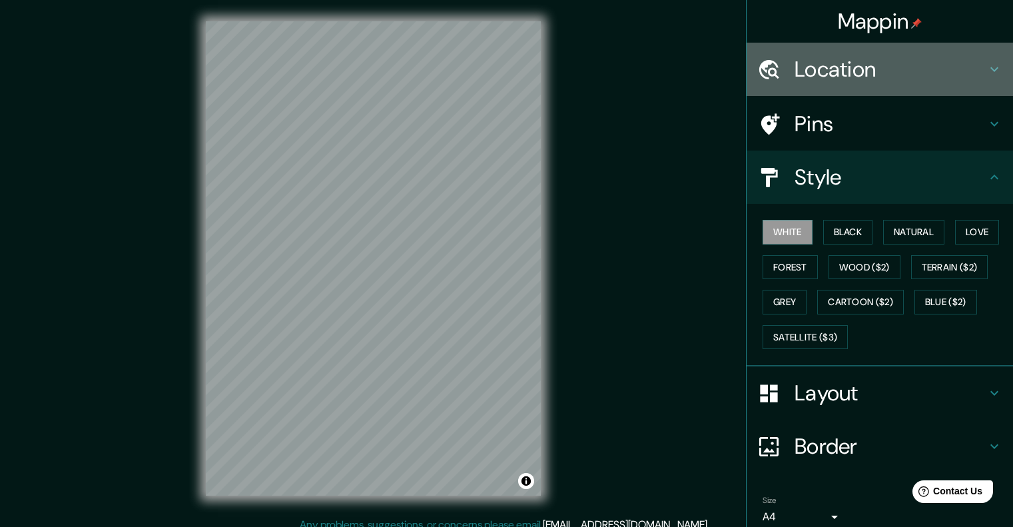
click at [987, 75] on icon at bounding box center [994, 69] width 16 height 16
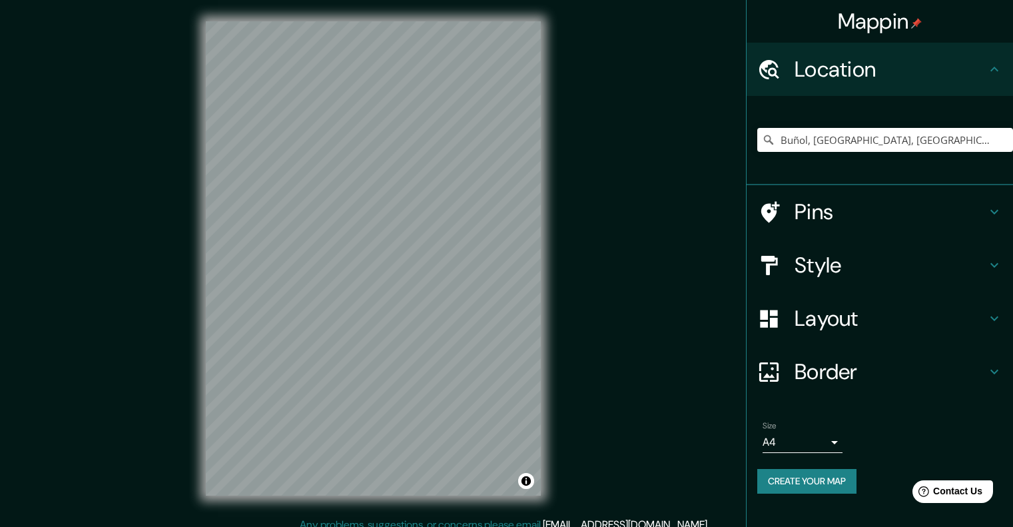
click at [987, 75] on icon at bounding box center [994, 69] width 16 height 16
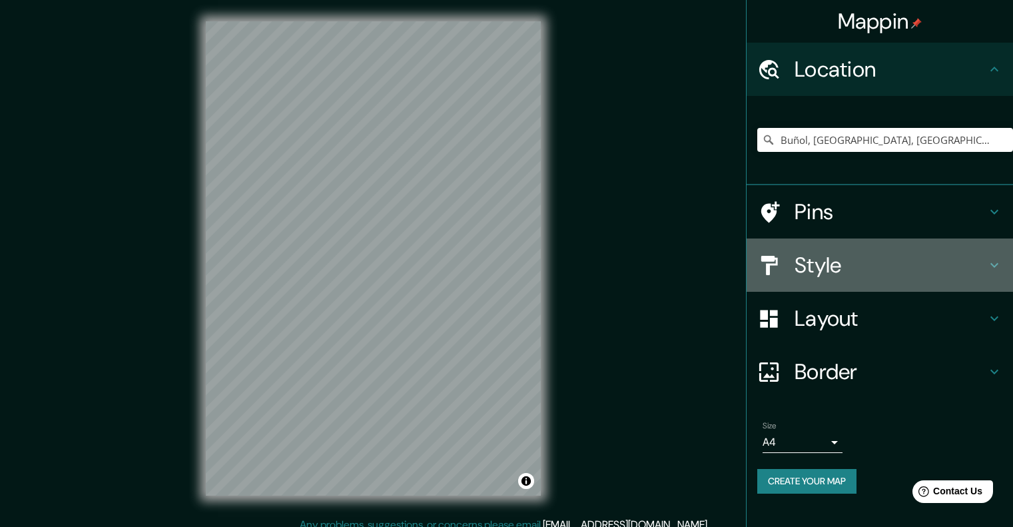
click at [988, 256] on div "Style" at bounding box center [879, 264] width 266 height 53
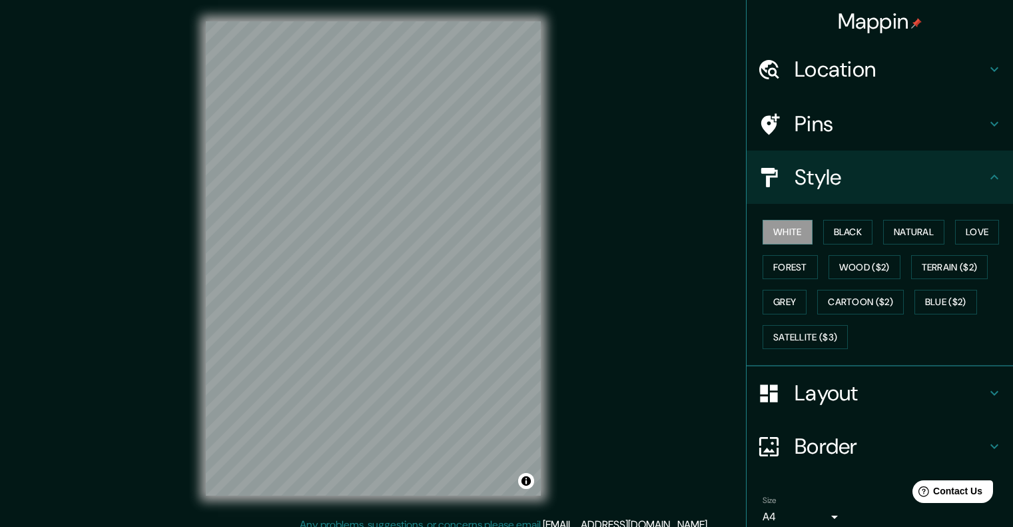
click at [986, 182] on icon at bounding box center [994, 177] width 16 height 16
click at [988, 174] on icon at bounding box center [994, 177] width 16 height 16
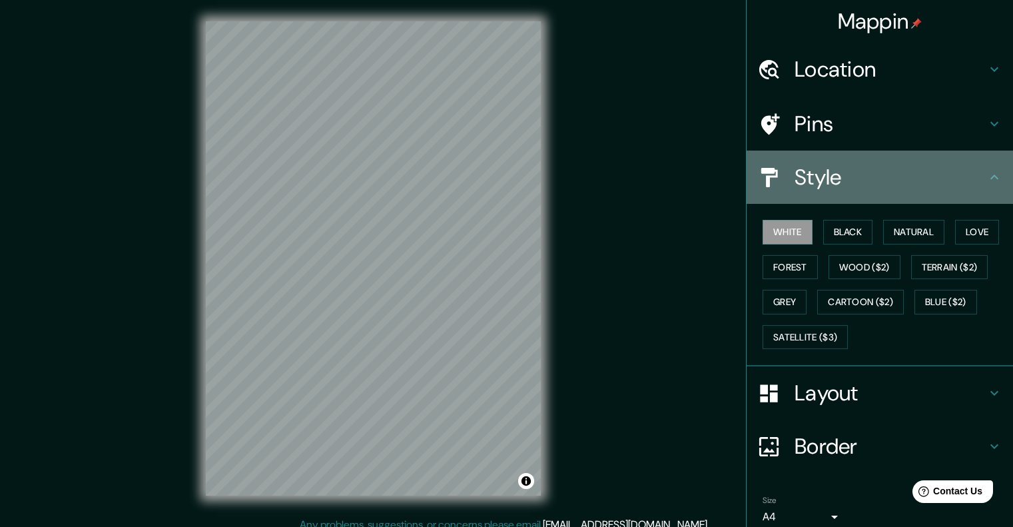
click at [985, 168] on div "Style" at bounding box center [879, 176] width 266 height 53
click at [986, 172] on icon at bounding box center [994, 177] width 16 height 16
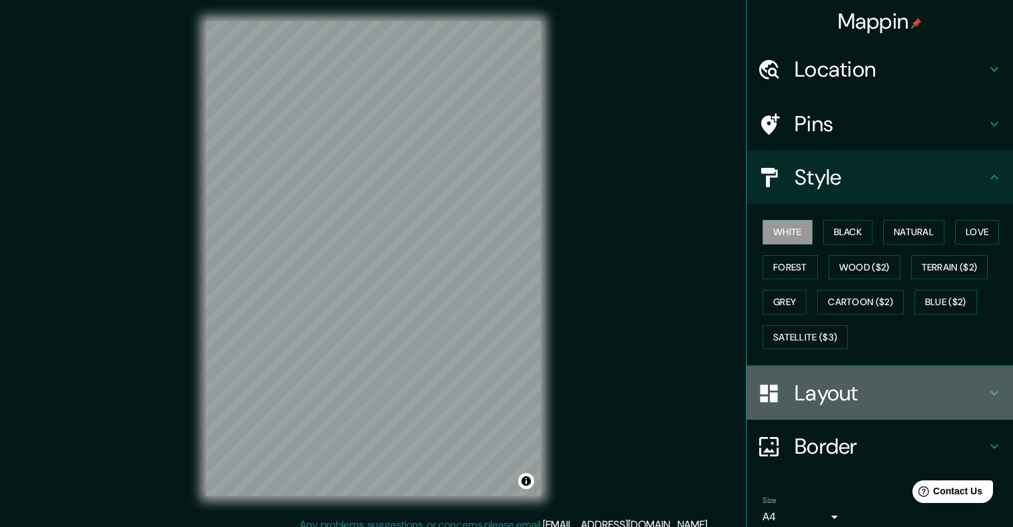
click at [986, 389] on icon at bounding box center [994, 393] width 16 height 16
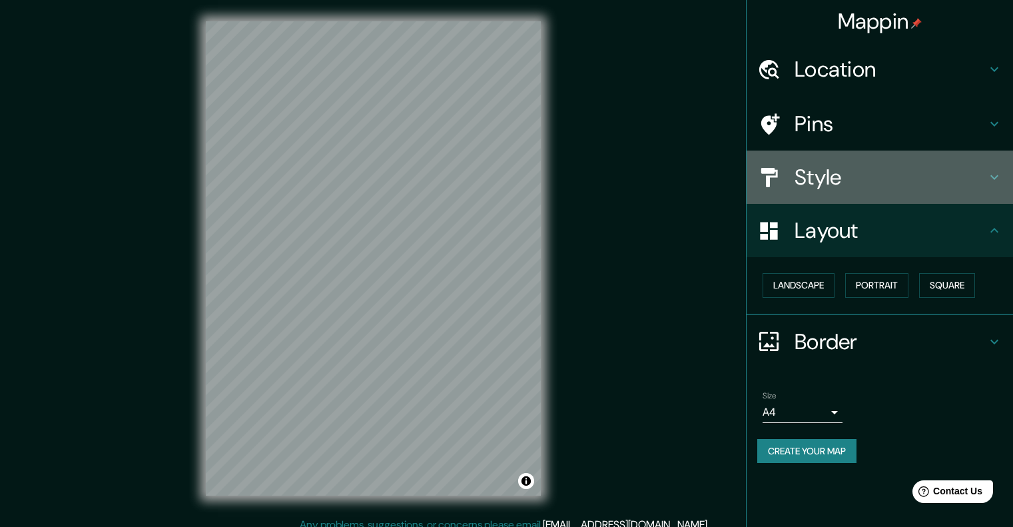
click at [990, 178] on icon at bounding box center [994, 177] width 16 height 16
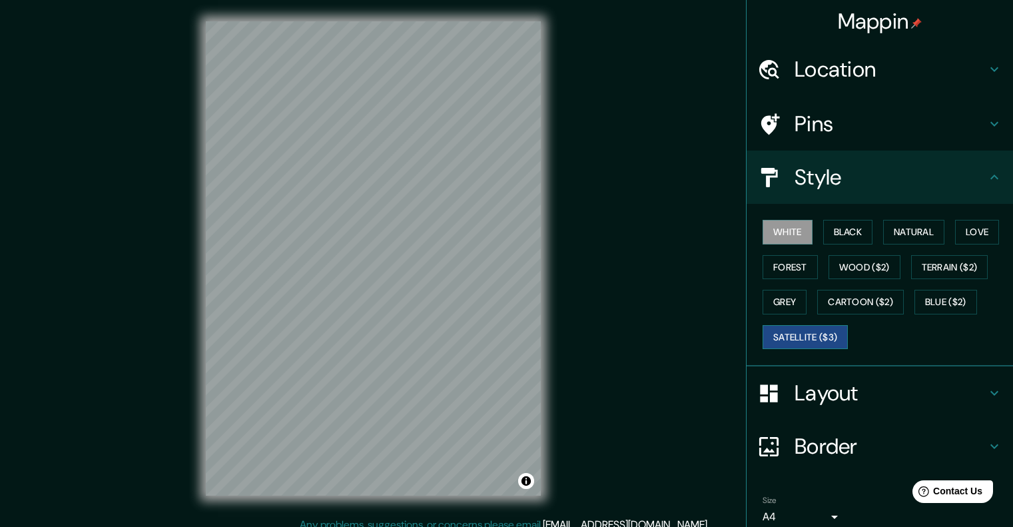
click at [822, 336] on button "Satellite ($3)" at bounding box center [804, 337] width 85 height 25
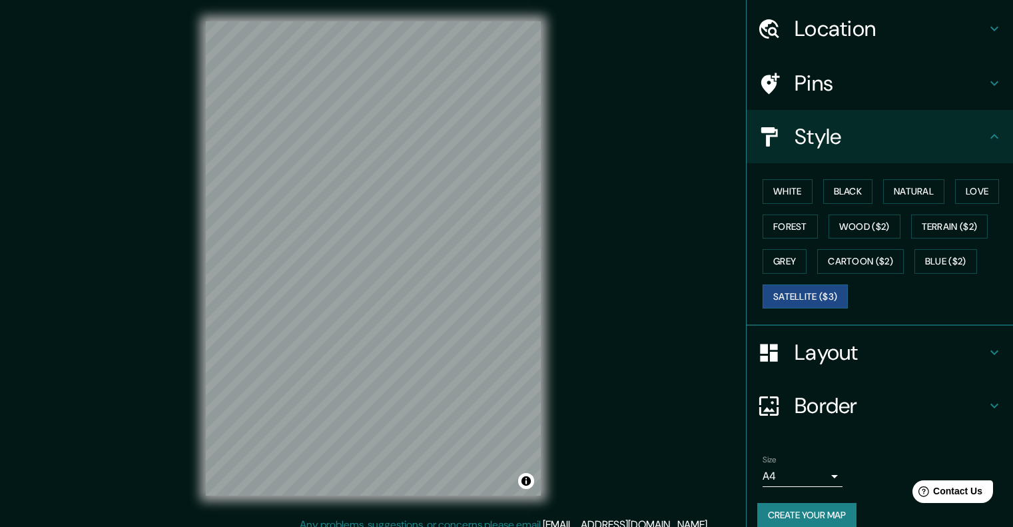
scroll to position [57, 0]
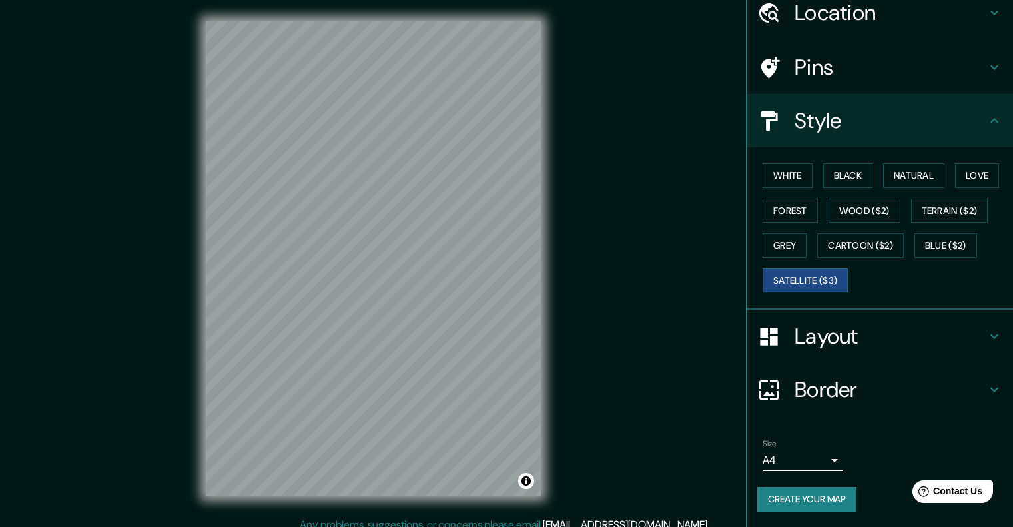
click at [805, 463] on body "Mappin Location Buñol, provincia de Valencia, España Buñol provincia de Valenci…" at bounding box center [506, 263] width 1013 height 527
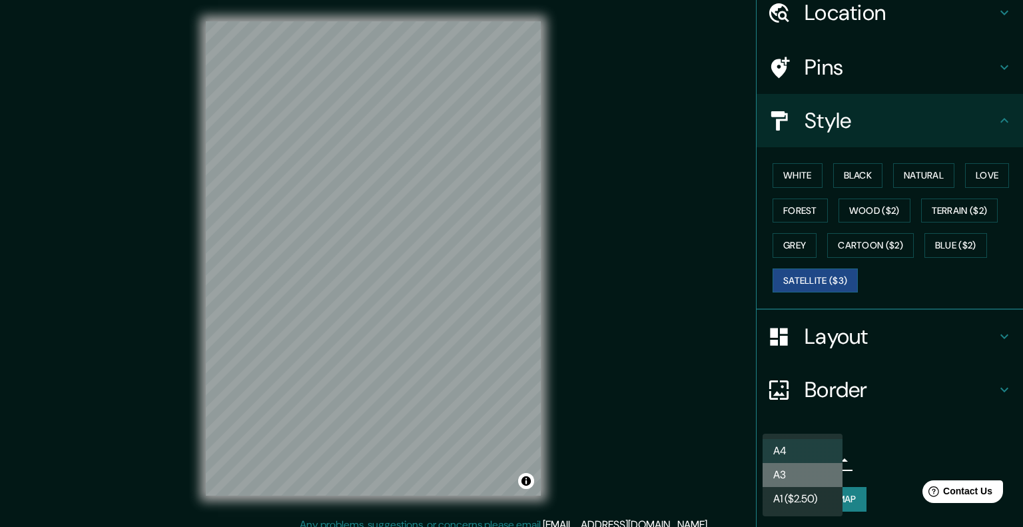
click at [805, 473] on li "A3" at bounding box center [802, 475] width 80 height 24
type input "a4"
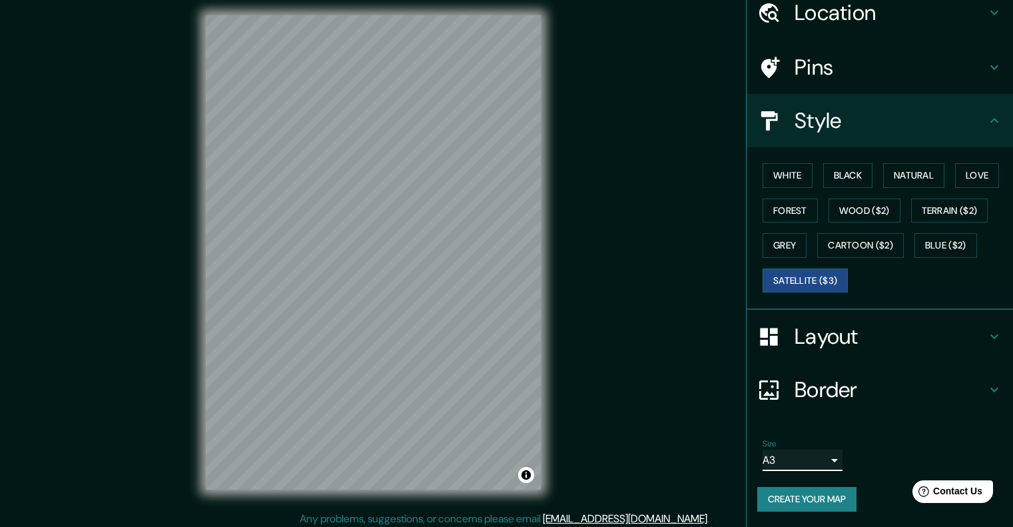
scroll to position [11, 0]
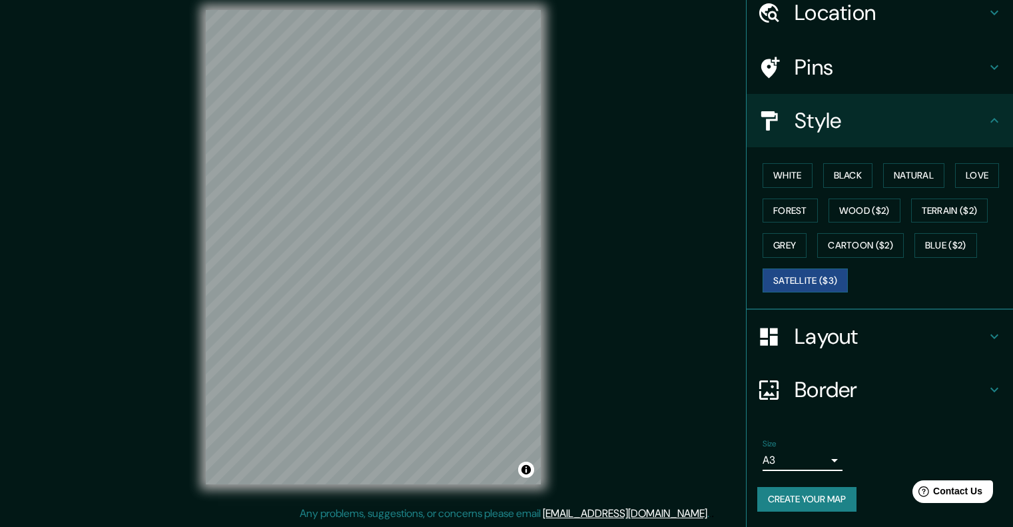
click at [647, 276] on div "Mappin Location Buñol, provincia de Valencia, España Buñol provincia de Valenci…" at bounding box center [506, 258] width 1013 height 538
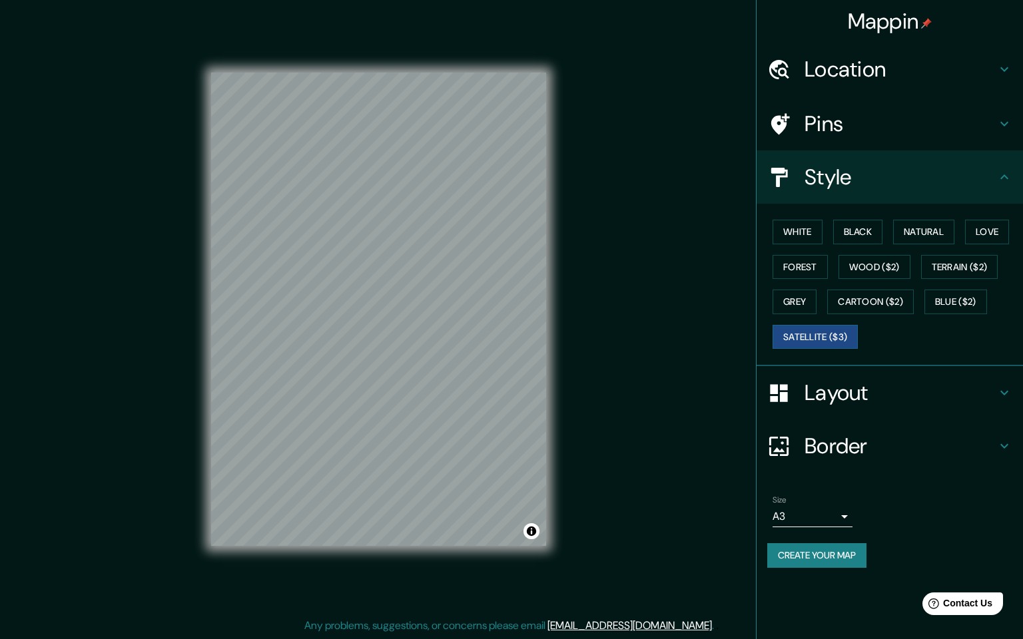
scroll to position [0, 0]
click at [569, 526] on div "Mappin Location Buñol, provincia de Valencia, España Buñol provincia de Valenci…" at bounding box center [511, 319] width 1023 height 639
click at [568, 526] on p "Any problems, suggestions, or concerns please email help@mappin.pro ." at bounding box center [509, 626] width 410 height 16
click at [599, 519] on div "Mappin Location Buñol, provincia de Valencia, España Buñol provincia de Valenci…" at bounding box center [511, 319] width 1023 height 639
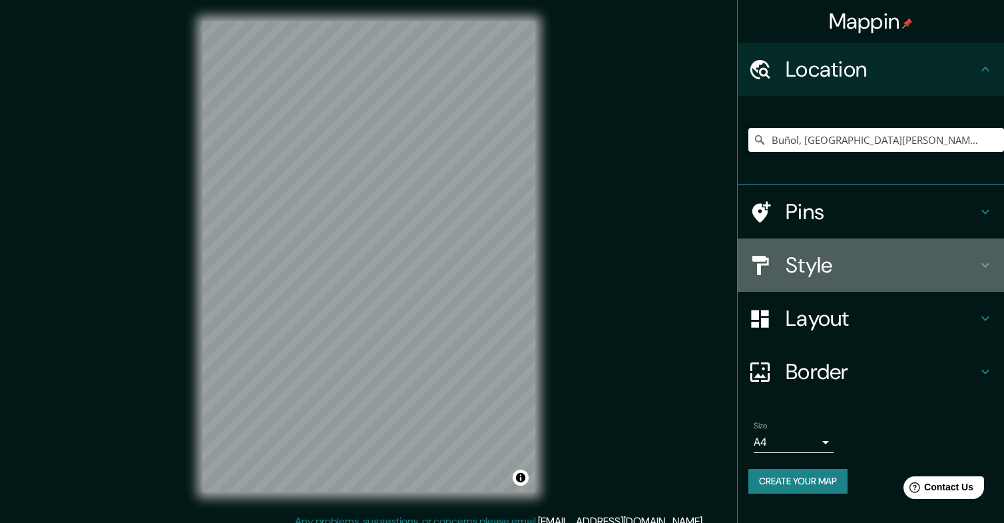
click at [974, 267] on h4 "Style" at bounding box center [882, 265] width 192 height 27
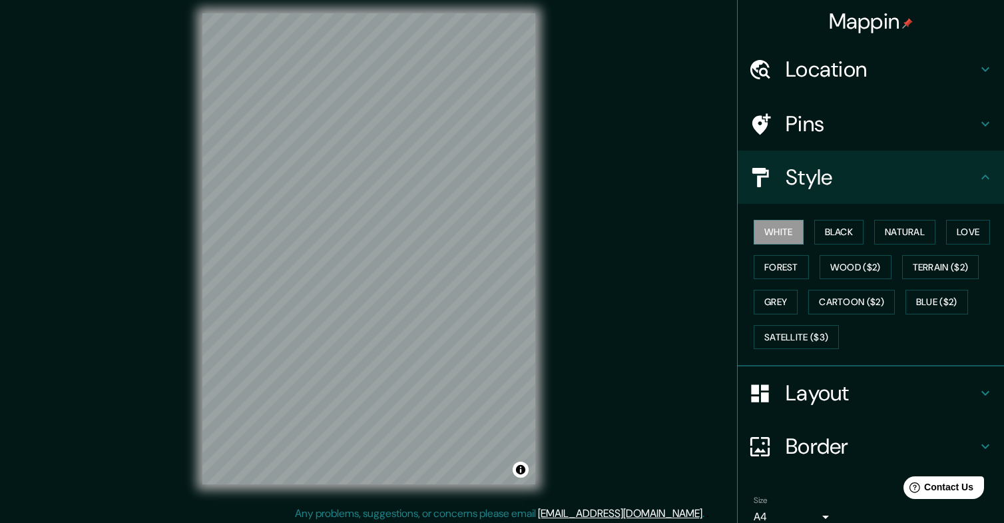
scroll to position [11, 0]
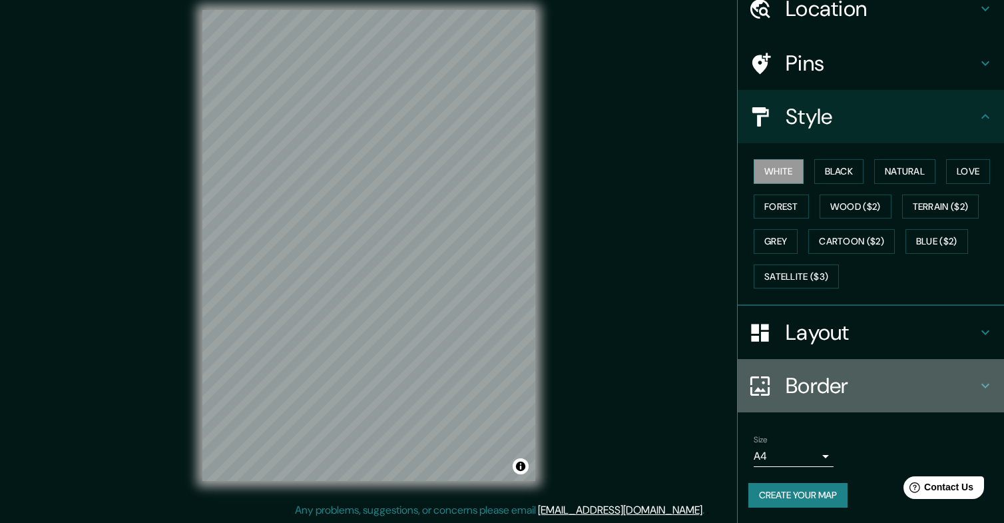
click at [978, 390] on icon at bounding box center [986, 386] width 16 height 16
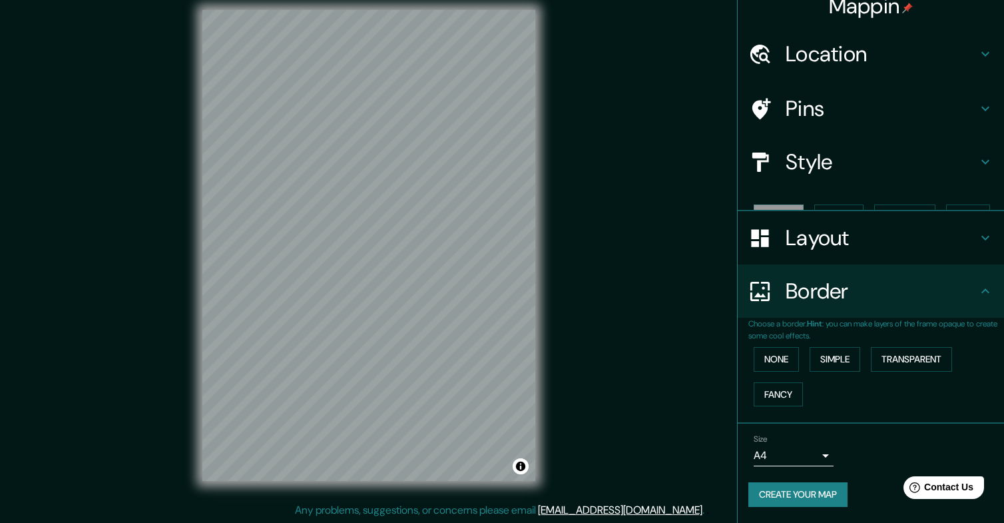
scroll to position [0, 0]
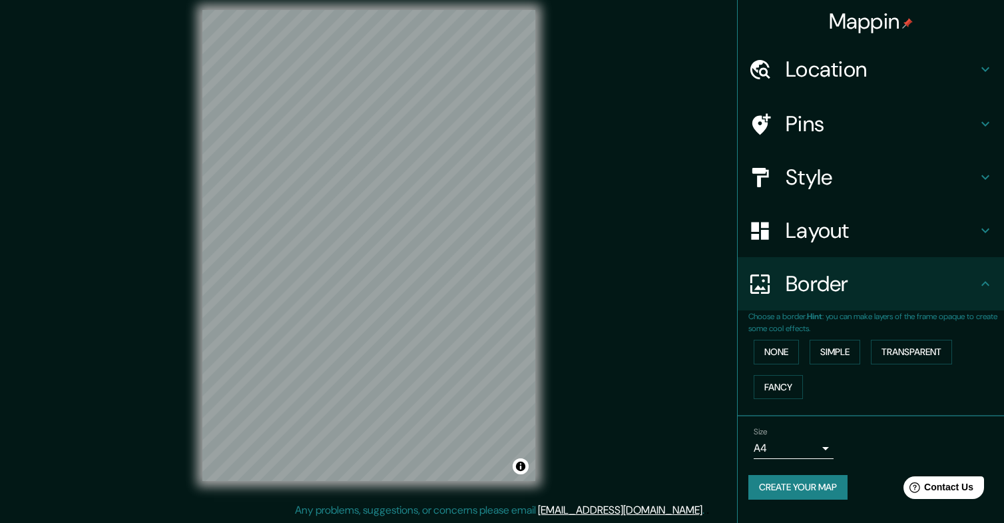
click at [983, 298] on div "Border" at bounding box center [871, 283] width 266 height 53
click at [992, 240] on div "Layout" at bounding box center [871, 230] width 266 height 53
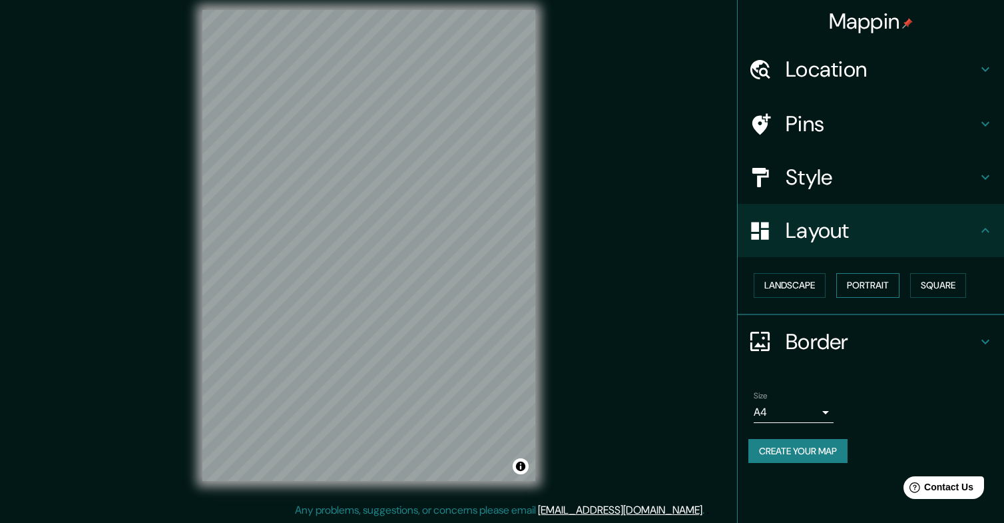
click at [890, 288] on button "Portrait" at bounding box center [867, 285] width 63 height 25
click at [934, 283] on button "Square" at bounding box center [938, 285] width 56 height 25
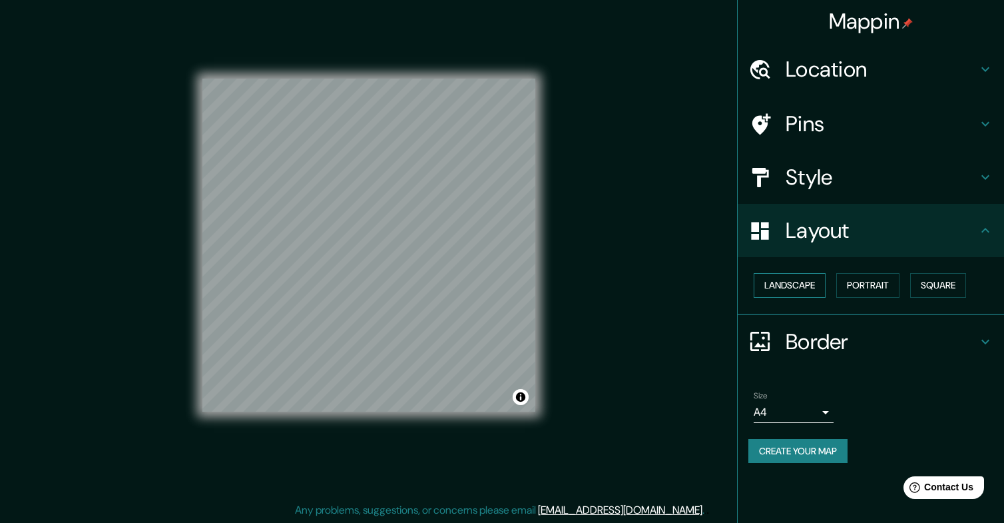
click at [810, 283] on button "Landscape" at bounding box center [790, 285] width 72 height 25
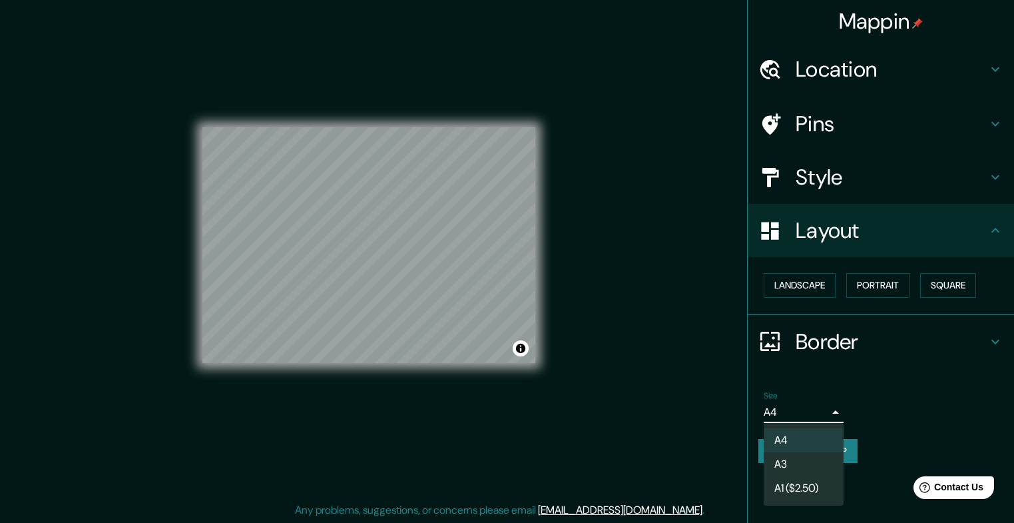
click at [822, 414] on body "Mappin Location [GEOGRAPHIC_DATA], [GEOGRAPHIC_DATA][PERSON_NAME], [GEOGRAPHIC_…" at bounding box center [507, 250] width 1014 height 523
click at [796, 462] on li "A3" at bounding box center [804, 464] width 80 height 24
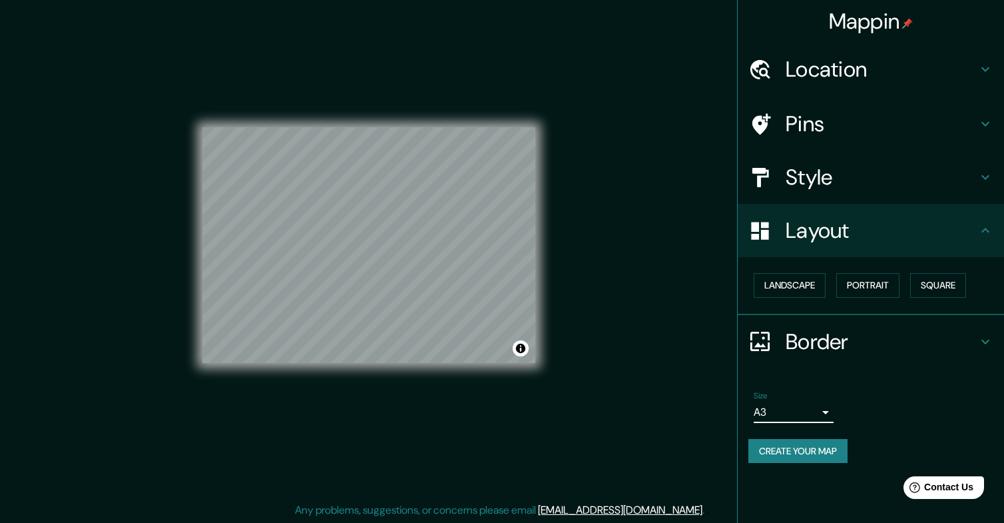
click at [828, 67] on h4 "Location" at bounding box center [882, 69] width 192 height 27
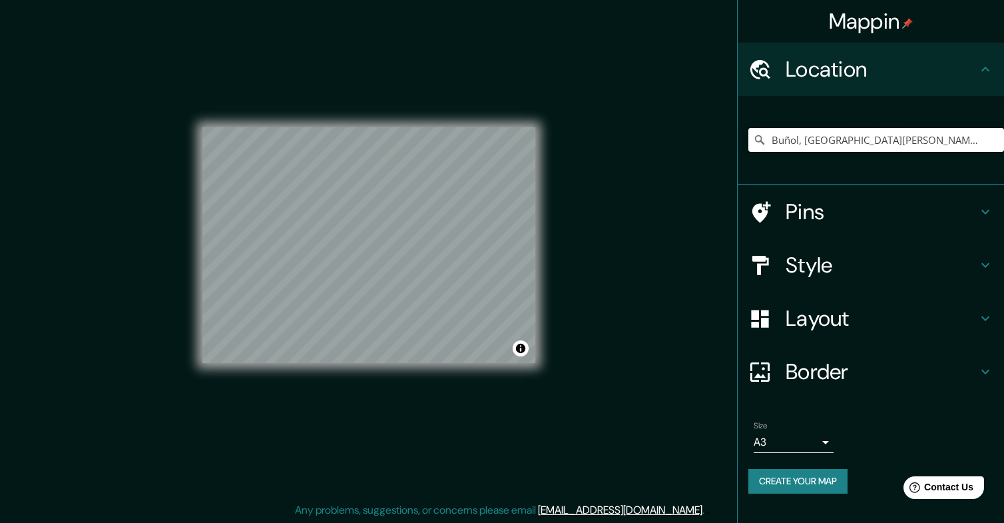
click at [821, 141] on input "Buñol, provincia de Valencia, España" at bounding box center [876, 140] width 256 height 24
click at [959, 138] on input "Buñol, provincia de Valencia, España" at bounding box center [876, 140] width 256 height 24
drag, startPoint x: 959, startPoint y: 138, endPoint x: 738, endPoint y: 129, distance: 221.3
click at [738, 129] on div "Buñol, provincia de Valencia, España" at bounding box center [871, 140] width 266 height 89
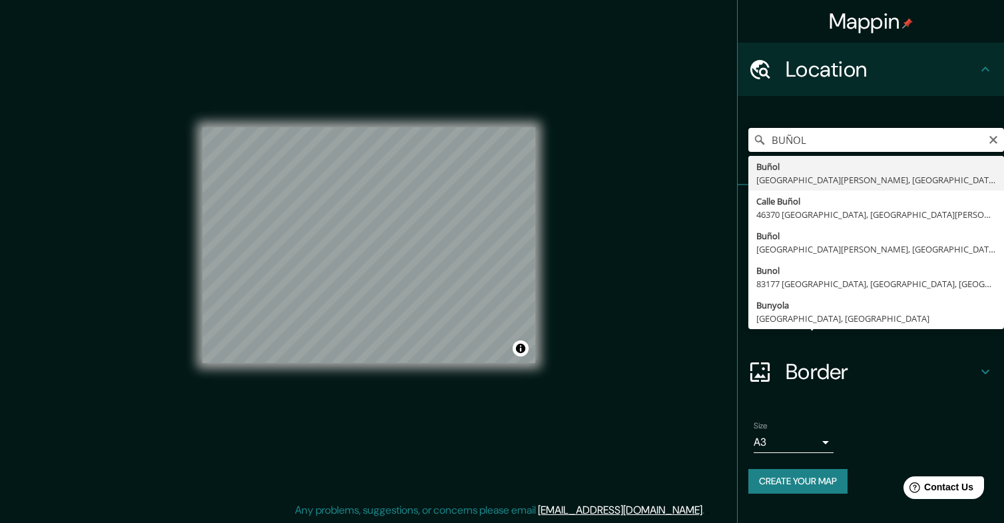
type input "Buñol, provincia de Valencia, España"
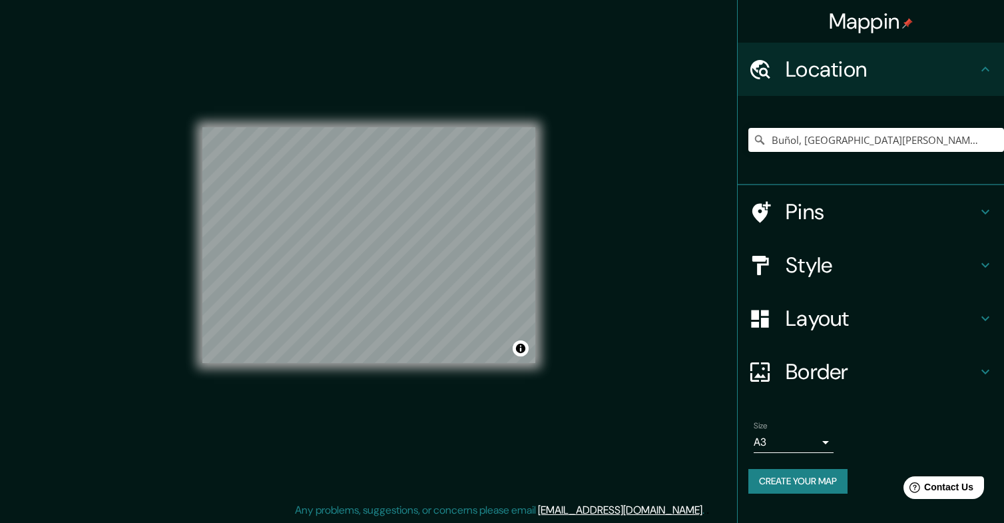
click at [966, 261] on h4 "Style" at bounding box center [882, 265] width 192 height 27
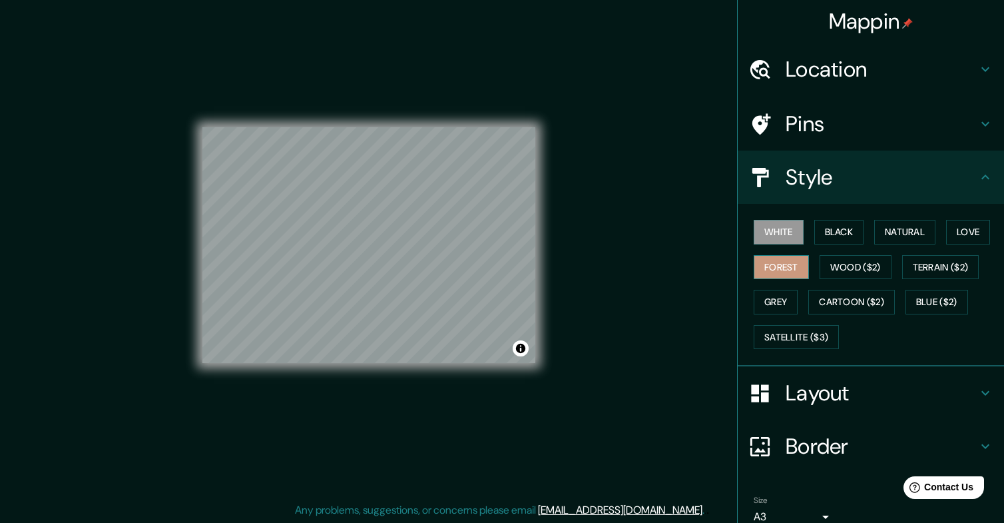
click at [782, 262] on button "Forest" at bounding box center [781, 267] width 55 height 25
click at [804, 331] on button "Satellite ($3)" at bounding box center [796, 337] width 85 height 25
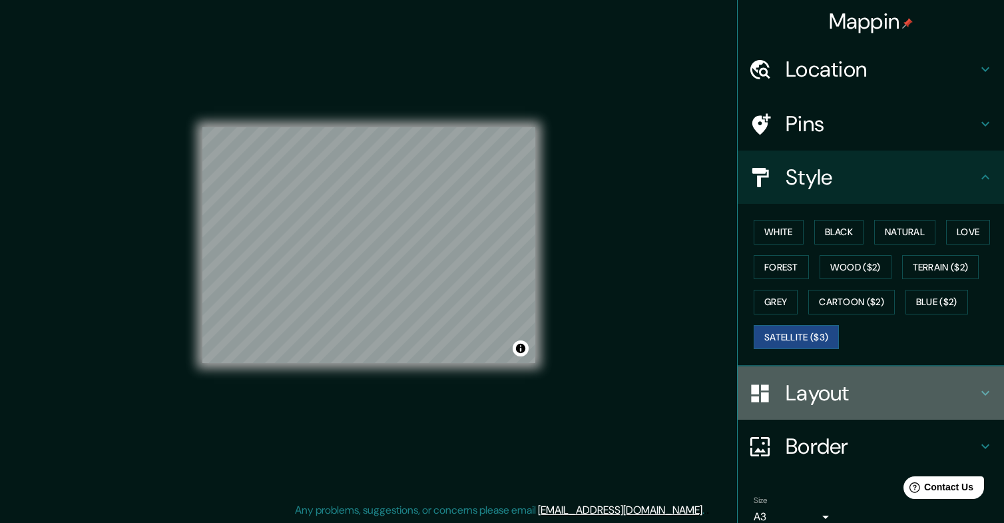
click at [867, 402] on h4 "Layout" at bounding box center [882, 393] width 192 height 27
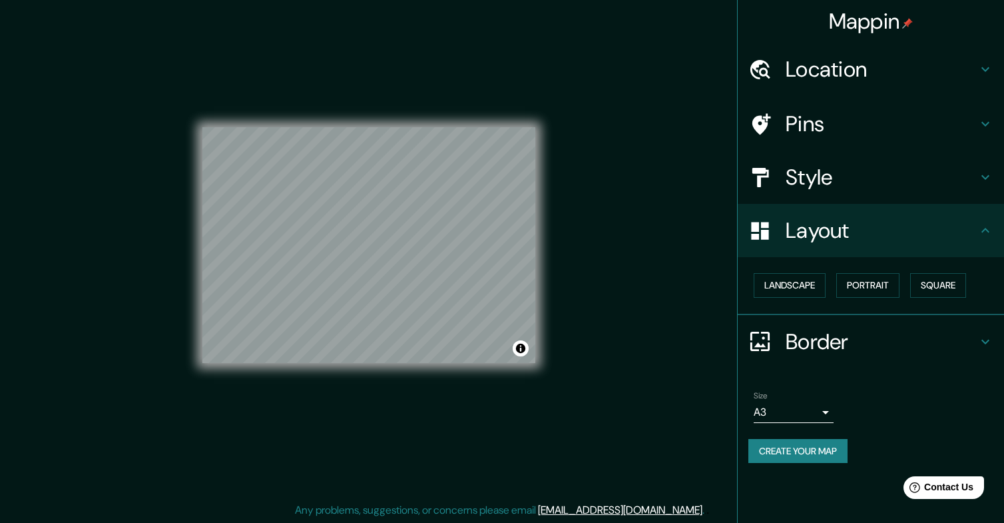
drag, startPoint x: 527, startPoint y: 363, endPoint x: 539, endPoint y: 371, distance: 14.4
click at [540, 372] on div "© Mapbox © OpenStreetMap Improve this map © Maxar" at bounding box center [369, 245] width 376 height 513
click at [642, 282] on div "Mappin Location Buñol, provincia de Valencia, España Buñol provincia de Valenci…" at bounding box center [502, 256] width 1004 height 535
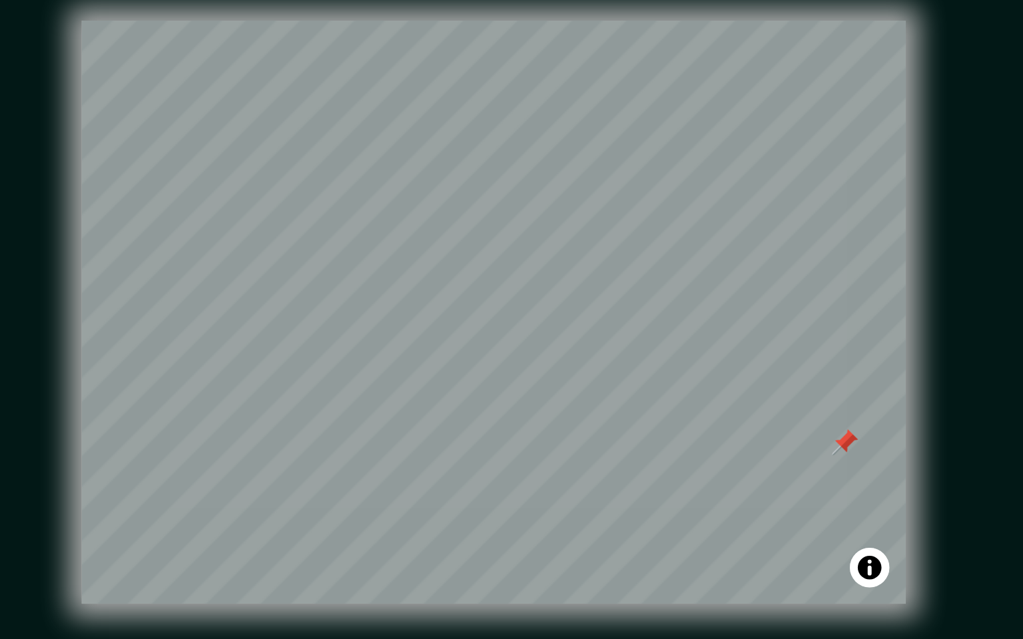
click at [558, 356] on div "© Mapbox © OpenStreetMap Improve this map © Maxar" at bounding box center [378, 309] width 376 height 618
click at [557, 374] on div "© Mapbox © OpenStreetMap Improve this map © Maxar" at bounding box center [378, 309] width 376 height 618
drag, startPoint x: 557, startPoint y: 374, endPoint x: 555, endPoint y: 385, distance: 11.4
click at [555, 385] on div "© Mapbox © OpenStreetMap Improve this map © Maxar" at bounding box center [378, 309] width 376 height 618
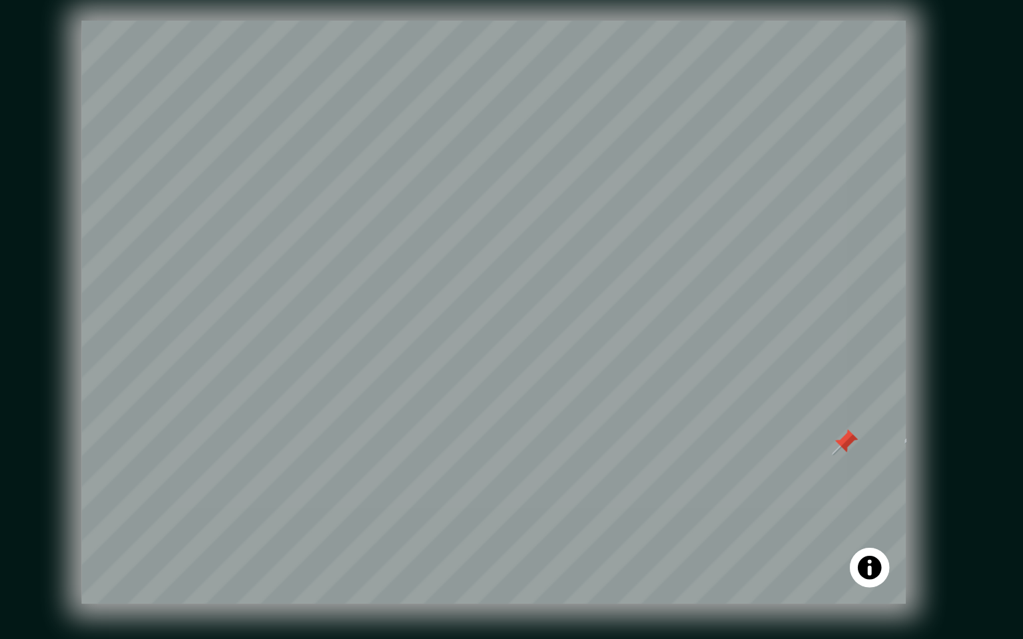
click at [555, 385] on div "© Mapbox © OpenStreetMap Improve this map © Maxar" at bounding box center [378, 309] width 376 height 618
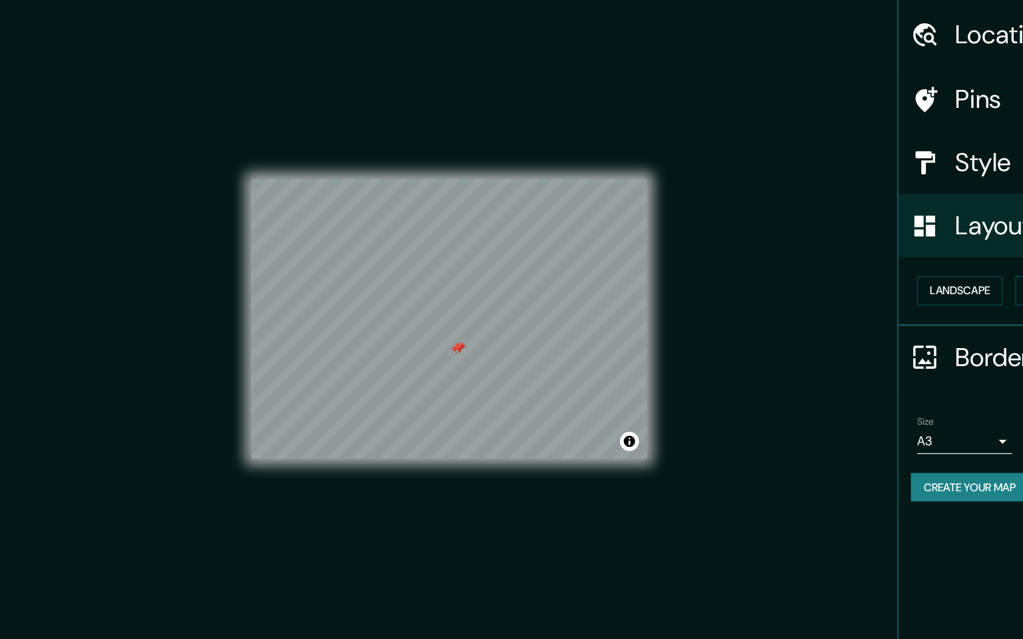
click at [667, 436] on div "Mappin Location Buñol, provincia de Valencia, España Buñol provincia de Valenci…" at bounding box center [511, 319] width 1023 height 639
click at [661, 454] on div "Mappin Location Buñol, provincia de Valencia, España Buñol provincia de Valenci…" at bounding box center [511, 319] width 1023 height 639
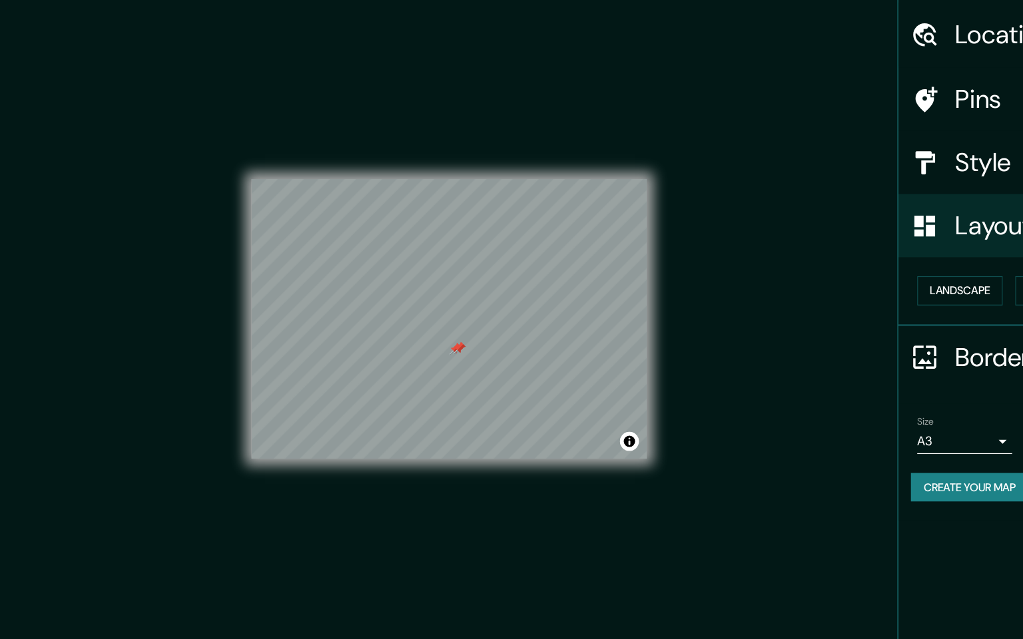
click at [661, 454] on div "Mappin Location Buñol, provincia de Valencia, España Buñol provincia de Valenci…" at bounding box center [511, 319] width 1023 height 639
click at [665, 440] on div "Mappin Location Buñol, provincia de Valencia, España Buñol provincia de Valenci…" at bounding box center [511, 319] width 1023 height 639
click at [665, 439] on div "Mappin Location Buñol, provincia de Valencia, España Buñol provincia de Valenci…" at bounding box center [511, 319] width 1023 height 639
click at [669, 374] on div "Mappin Location Buñol, provincia de Valencia, España Buñol provincia de Valenci…" at bounding box center [511, 319] width 1023 height 639
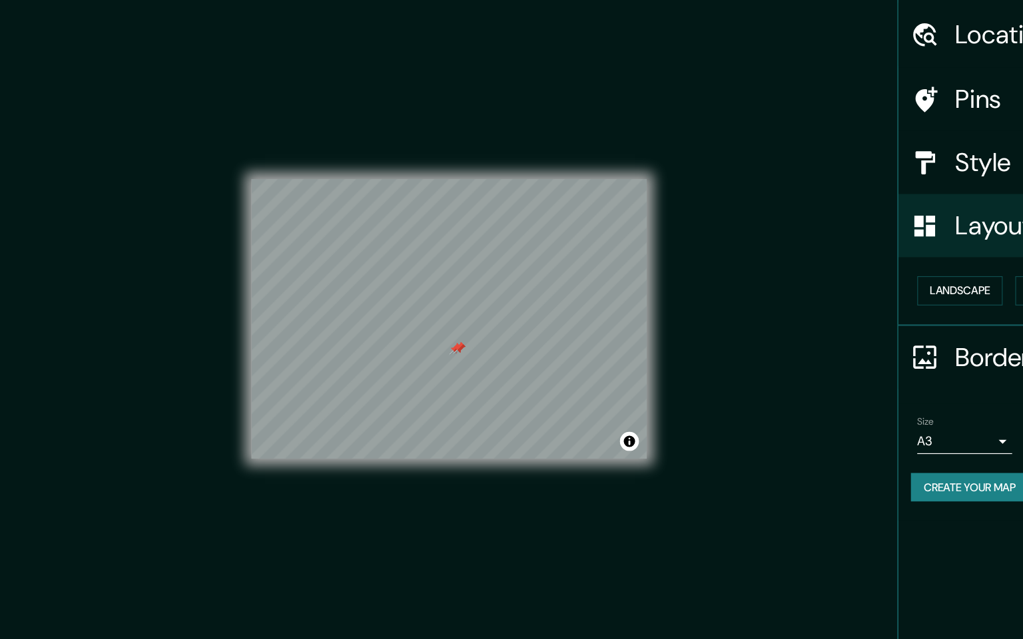
click at [669, 373] on div "Mappin Location Buñol, provincia de Valencia, España Buñol provincia de Valenci…" at bounding box center [511, 319] width 1023 height 639
click at [478, 522] on div "© Mapbox © OpenStreetMap Improve this map © Maxar" at bounding box center [378, 308] width 333 height 575
